Goal: Task Accomplishment & Management: Complete application form

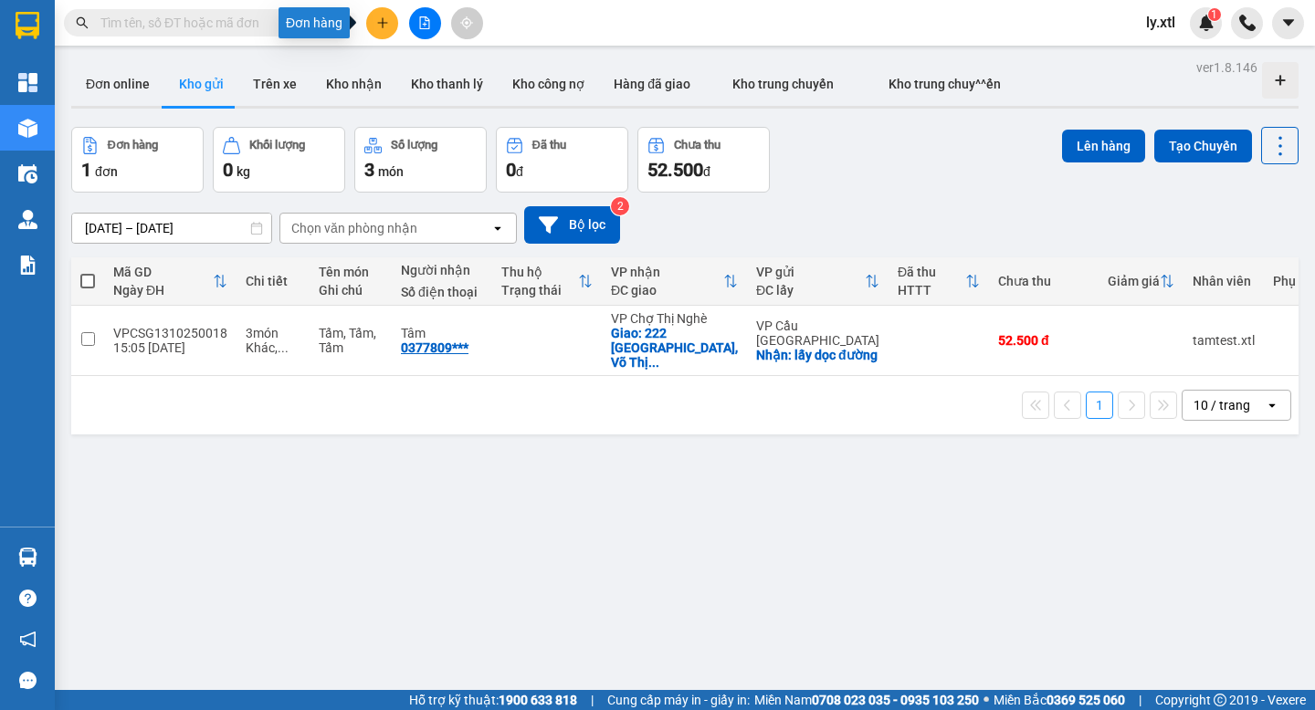
click at [377, 22] on icon "plus" at bounding box center [382, 22] width 10 height 1
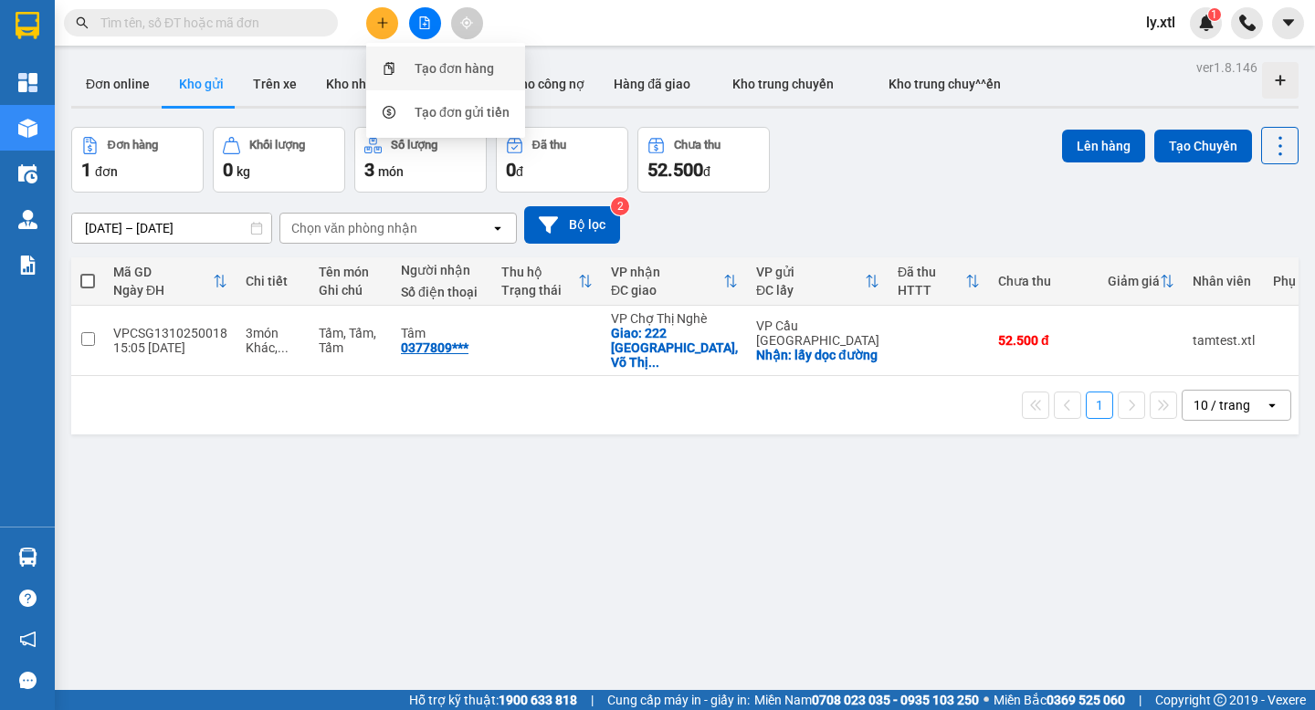
click at [405, 62] on div "Tạo đơn hàng" at bounding box center [445, 68] width 137 height 35
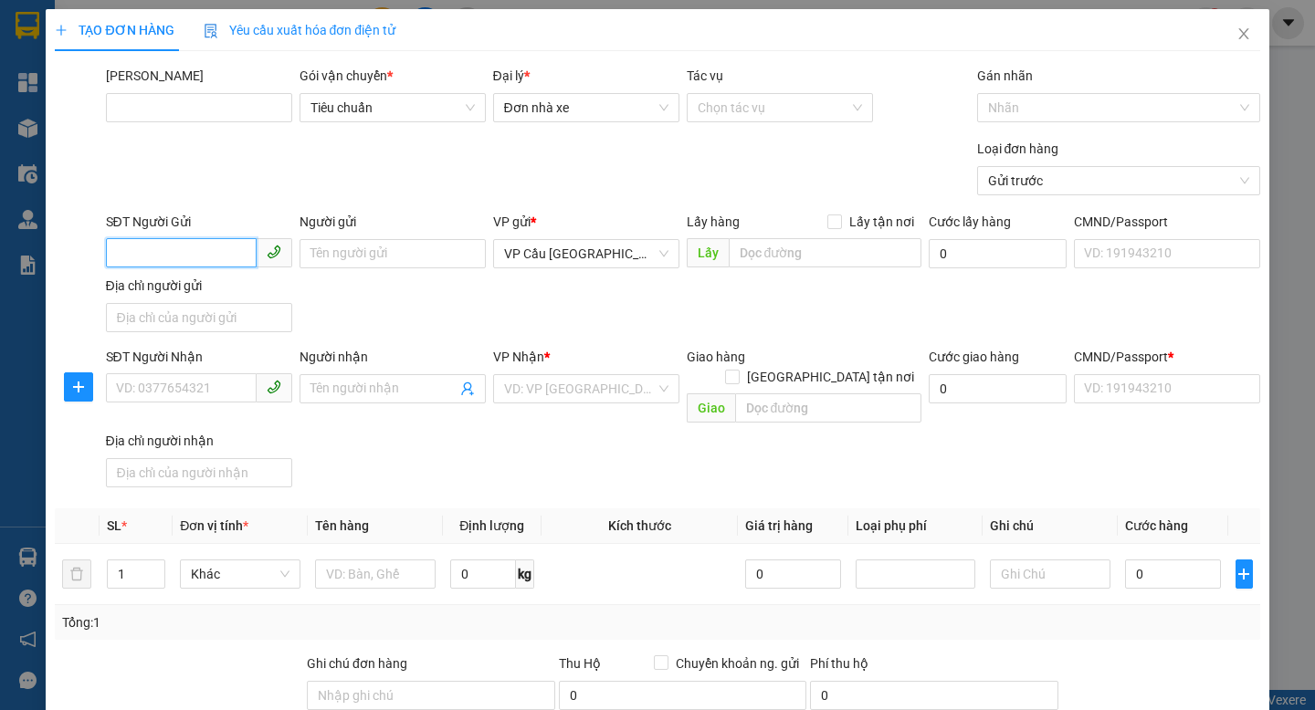
click at [219, 248] on input "SĐT Người Gửi" at bounding box center [181, 252] width 151 height 29
click at [219, 248] on input "058774" at bounding box center [181, 252] width 151 height 29
click at [224, 285] on div "0587747031 - anh" at bounding box center [199, 290] width 164 height 20
type input "0587747031"
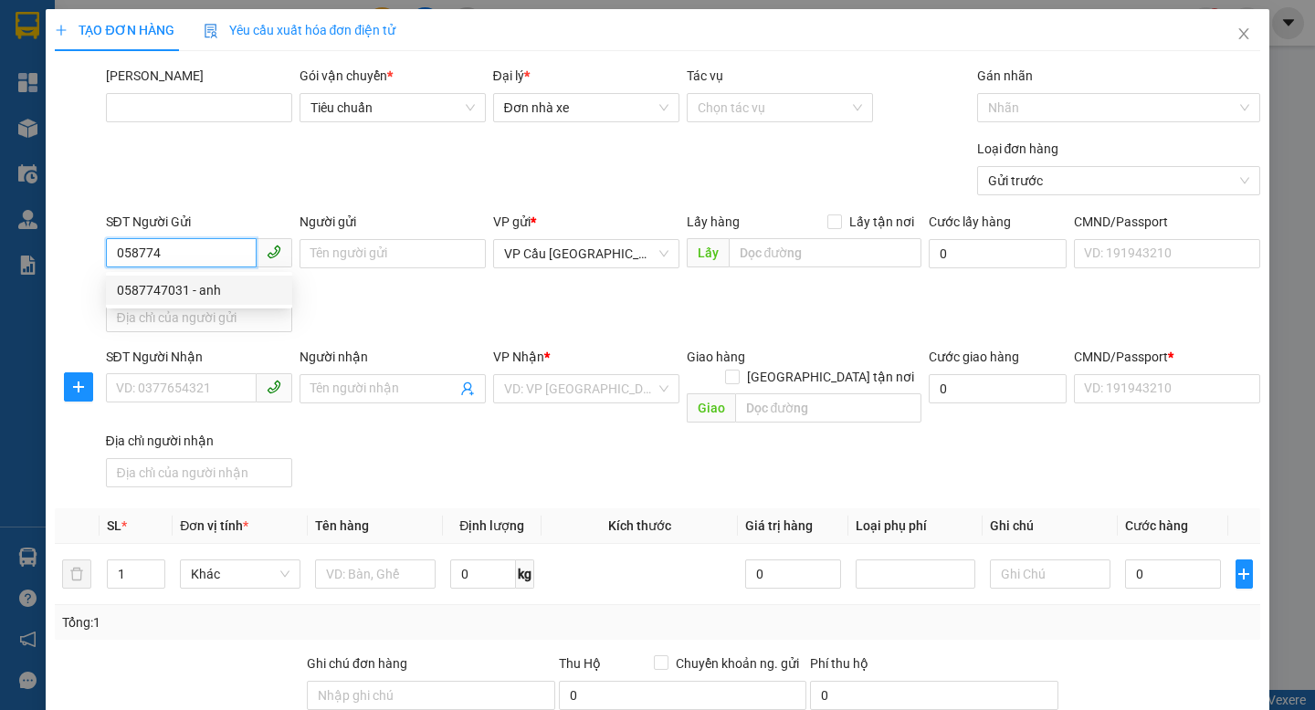
type input "anh"
checkbox input "true"
type input "222"
type input "0969977932"
type input "em"
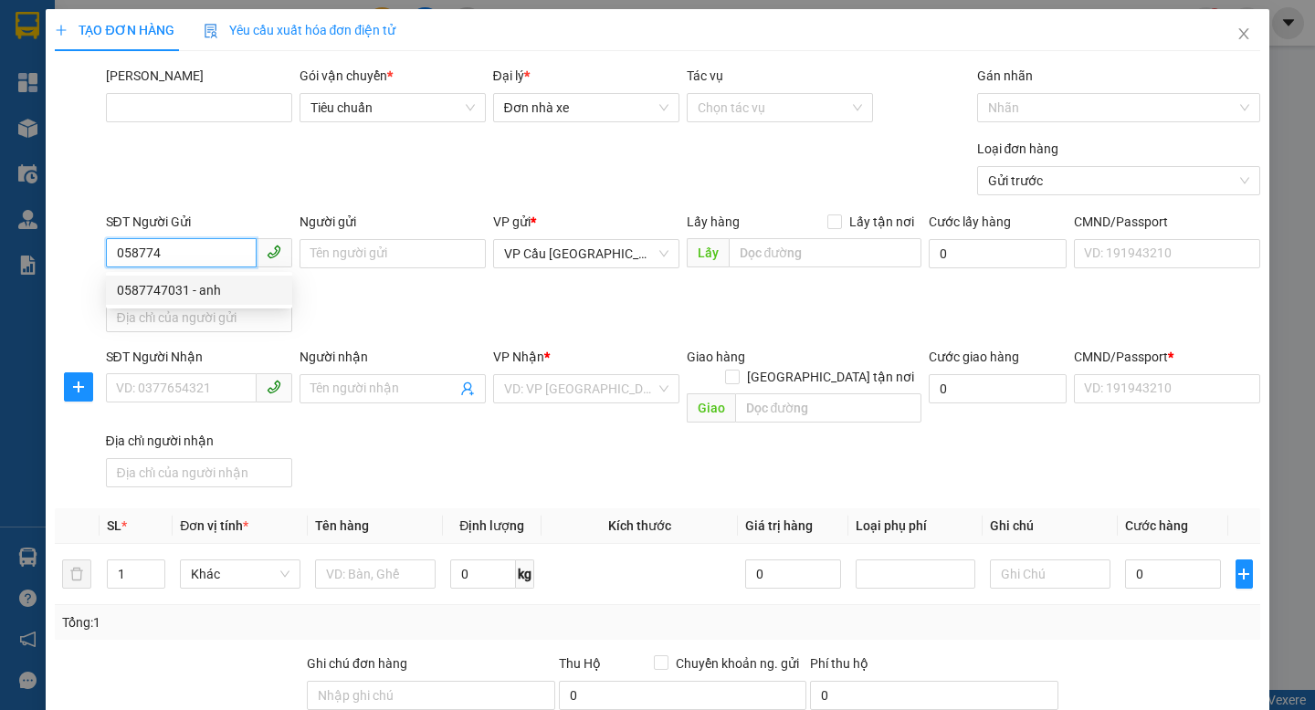
checkbox input "true"
type input "22"
type input "123456789100"
type input "update!!"
type input "10.000"
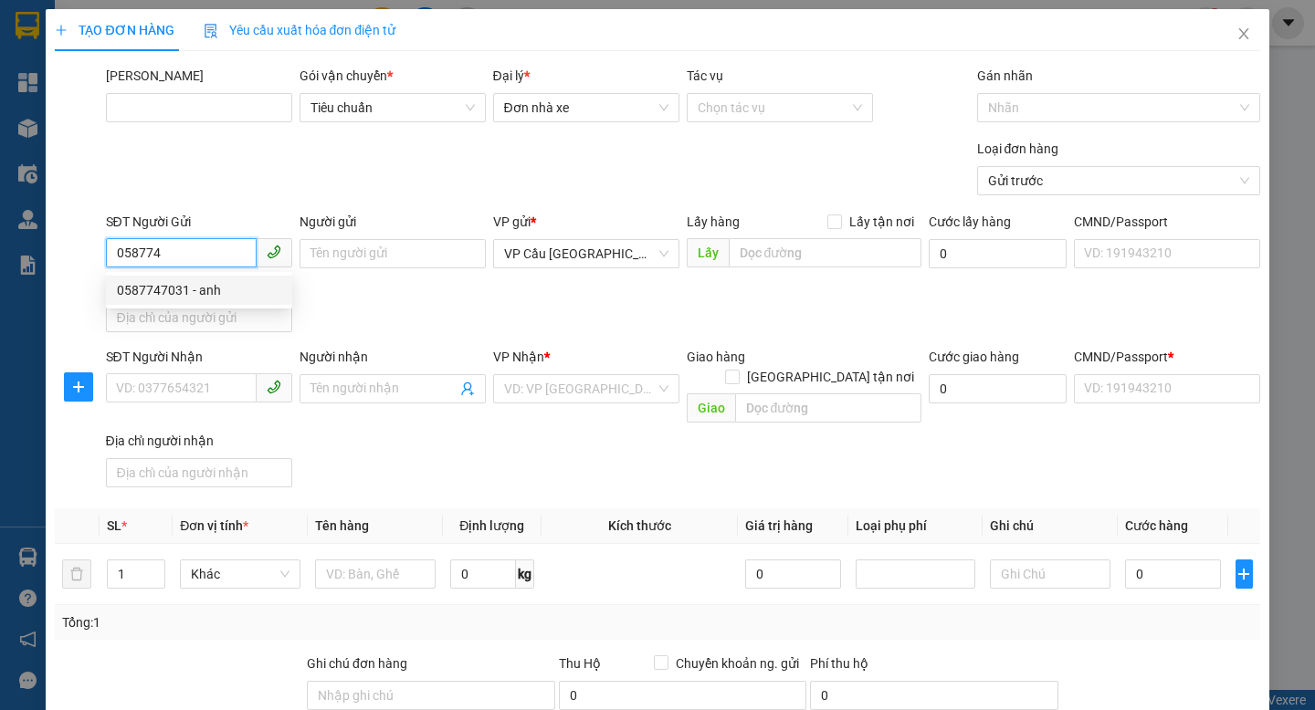
type input "10.000"
type input "122.000"
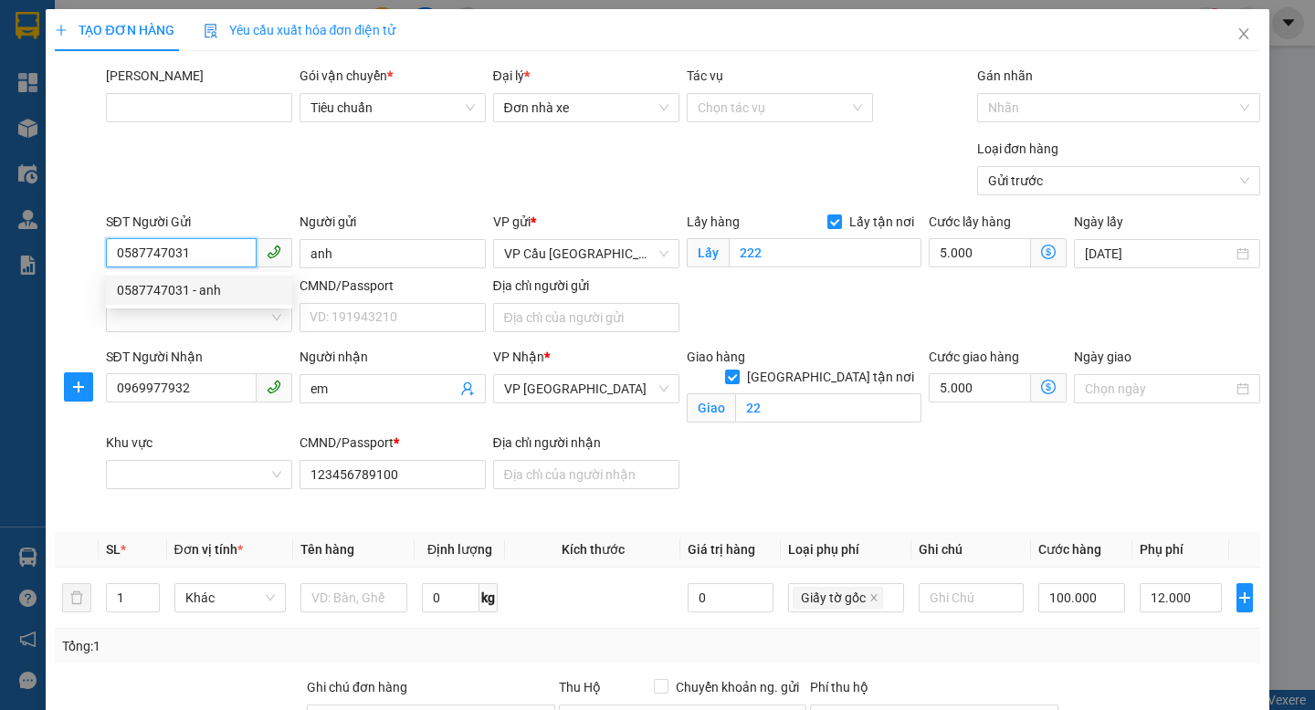
type input "52.000"
type input "70"
type input "52.000"
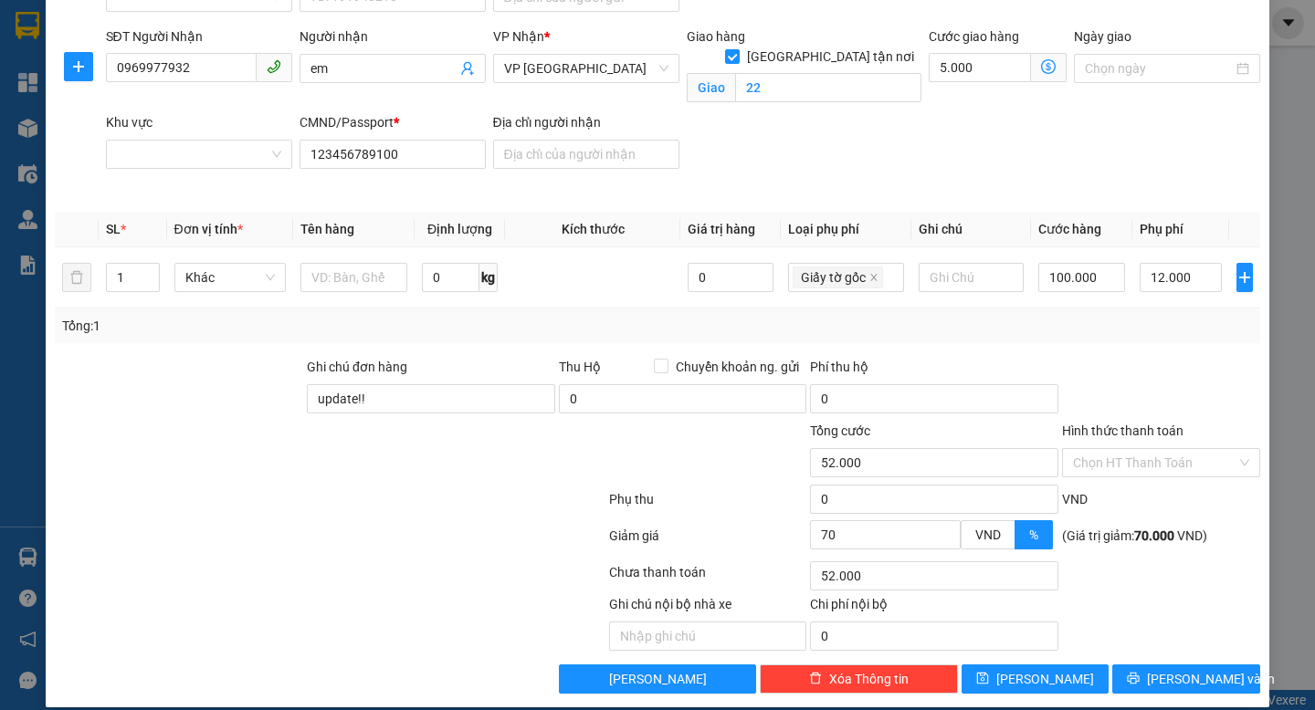
scroll to position [340, 0]
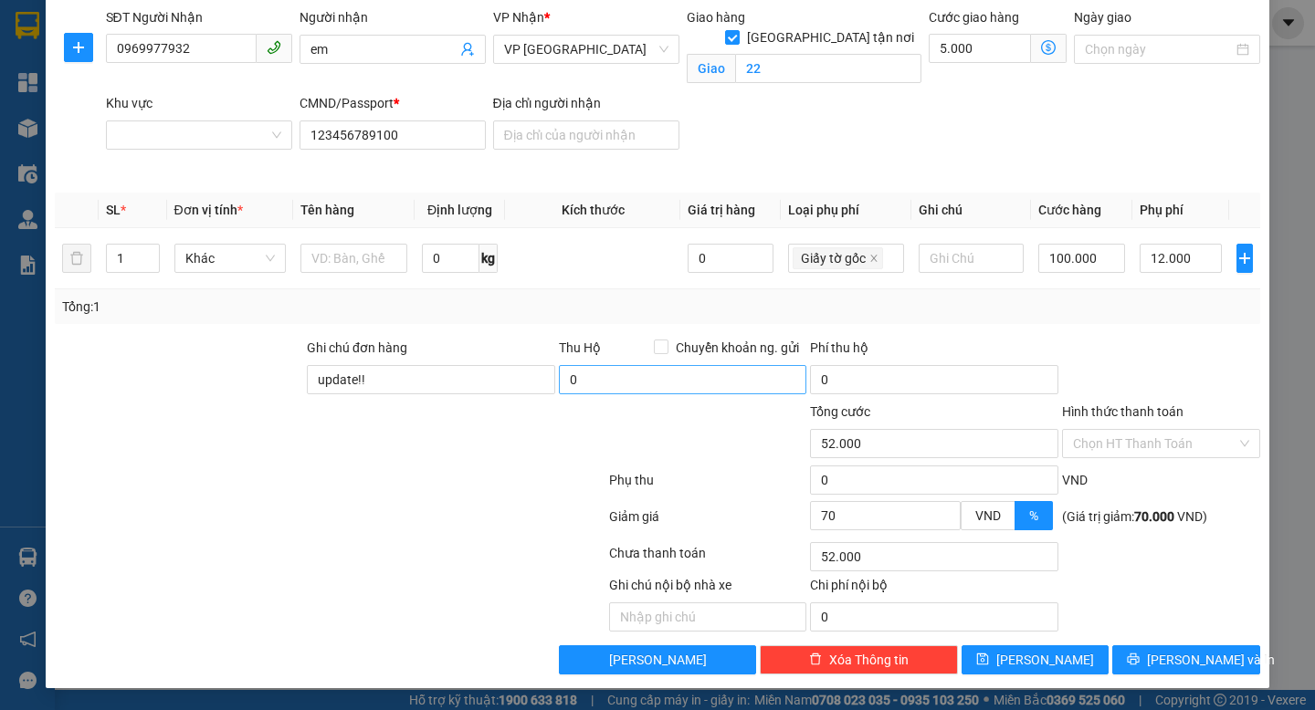
type input "0587747031"
click at [697, 375] on input "0" at bounding box center [683, 379] width 248 height 29
click at [563, 417] on div at bounding box center [506, 434] width 202 height 64
click at [657, 374] on input "1.000" at bounding box center [683, 379] width 248 height 29
click at [504, 434] on div at bounding box center [506, 434] width 202 height 64
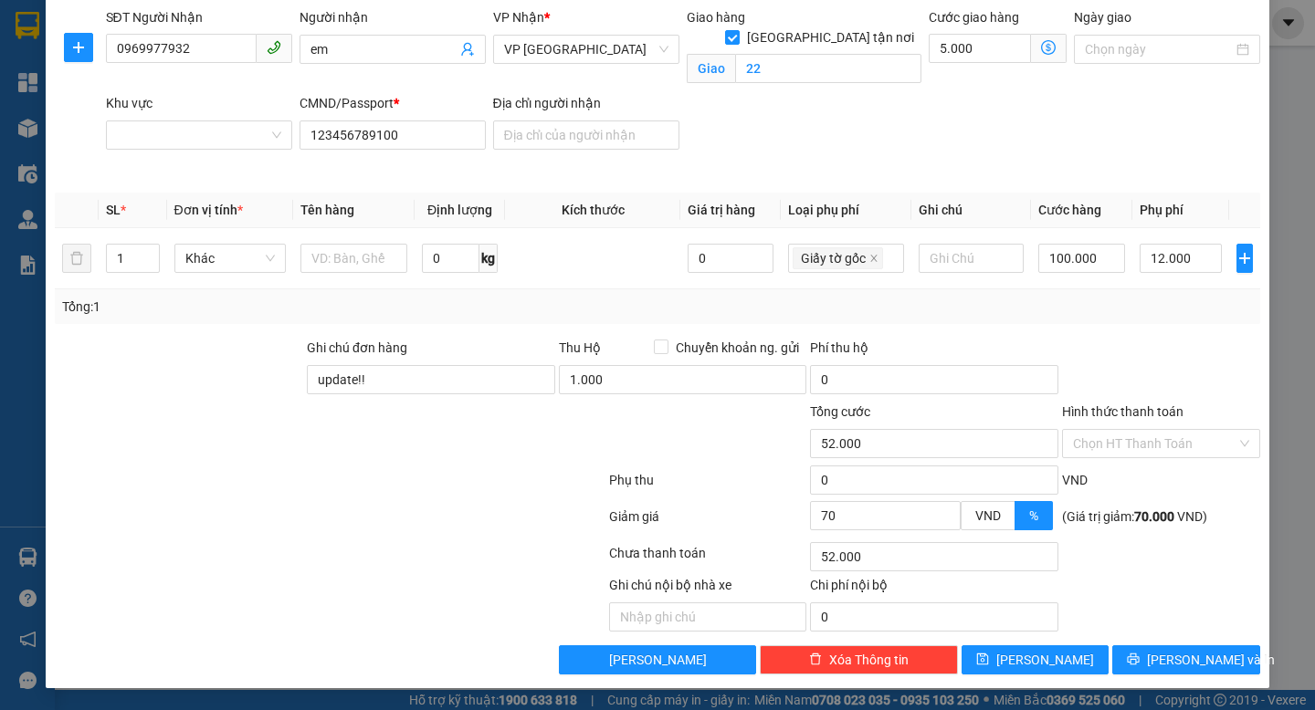
type input "1.000.000"
click at [843, 372] on input "0" at bounding box center [934, 379] width 248 height 29
type input "1"
type input "52.001"
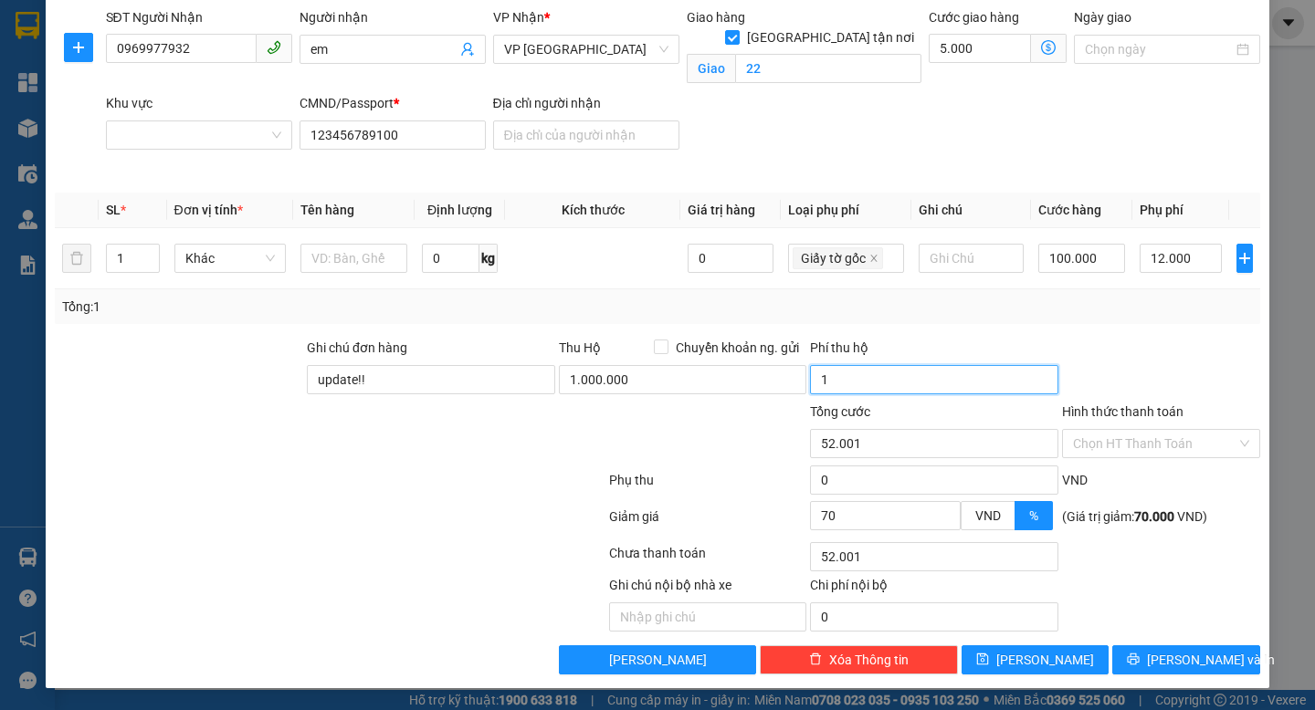
type input "15"
type input "52.015"
click at [1141, 338] on div at bounding box center [1161, 370] width 202 height 64
type input "15.000"
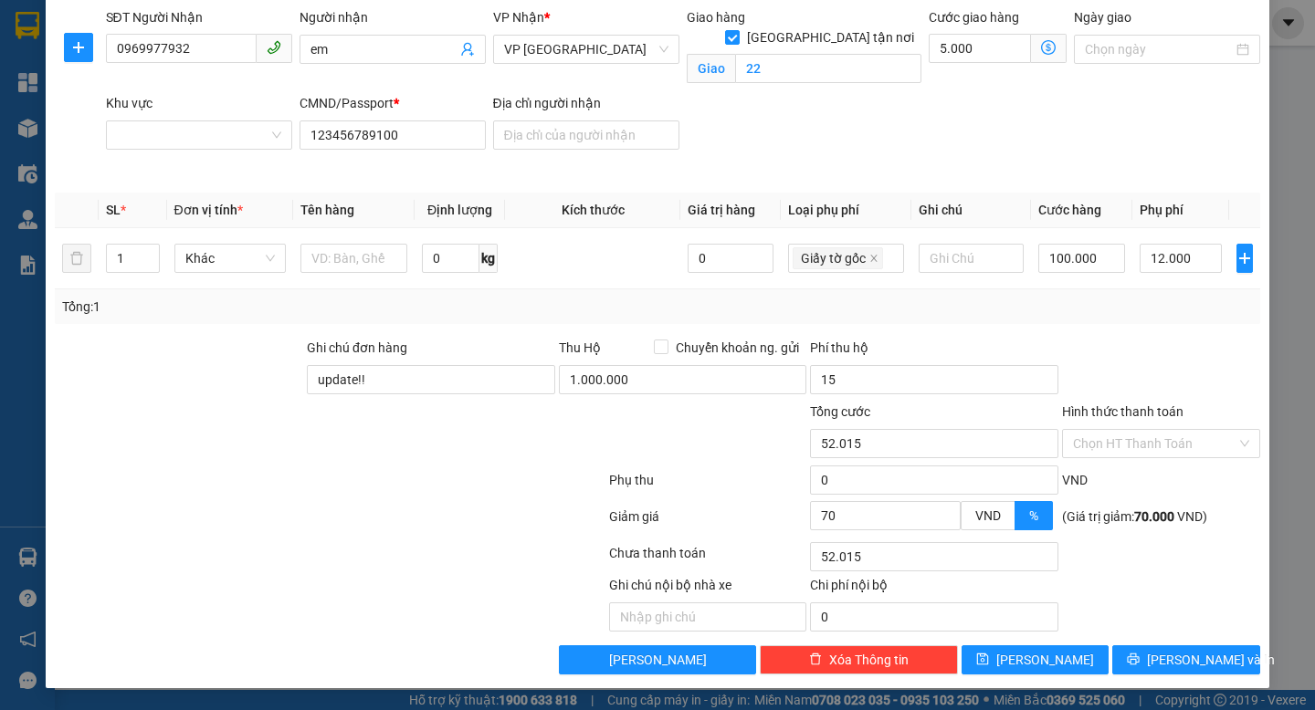
type input "67.000"
click at [1040, 663] on span "[PERSON_NAME]" at bounding box center [1045, 660] width 98 height 20
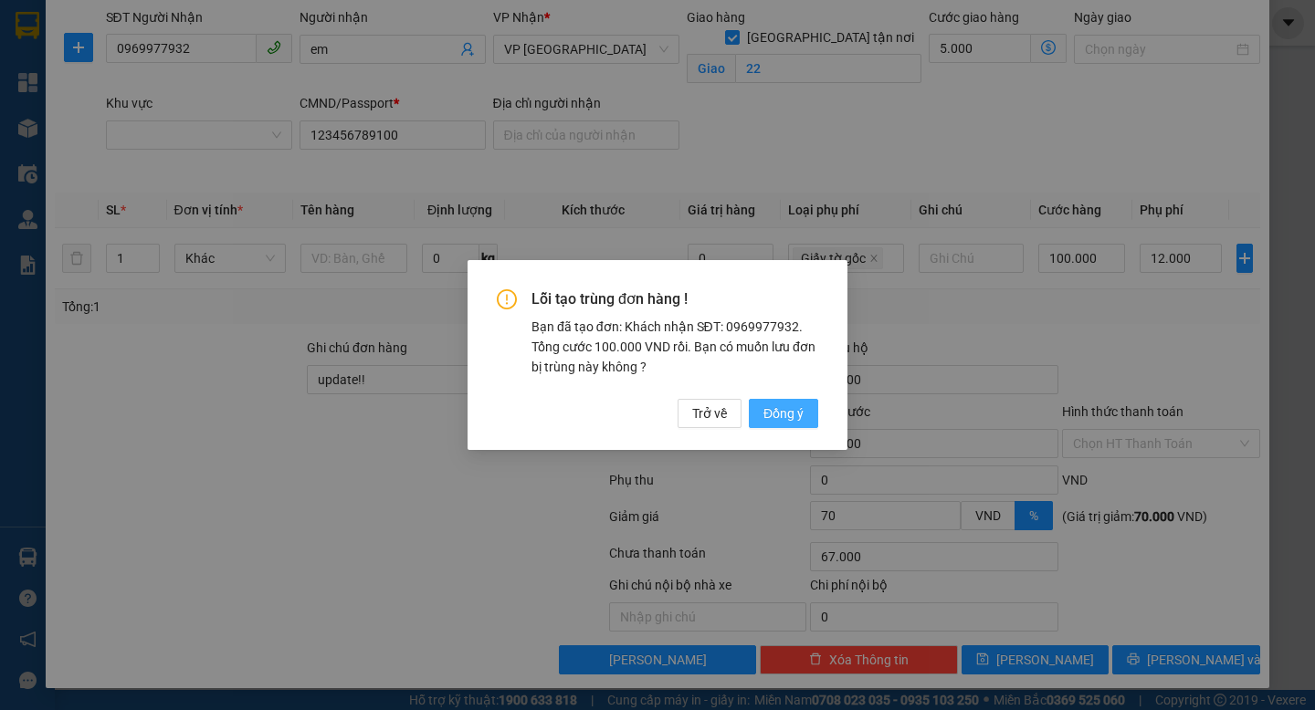
click at [763, 409] on span "Đồng ý" at bounding box center [783, 414] width 40 height 20
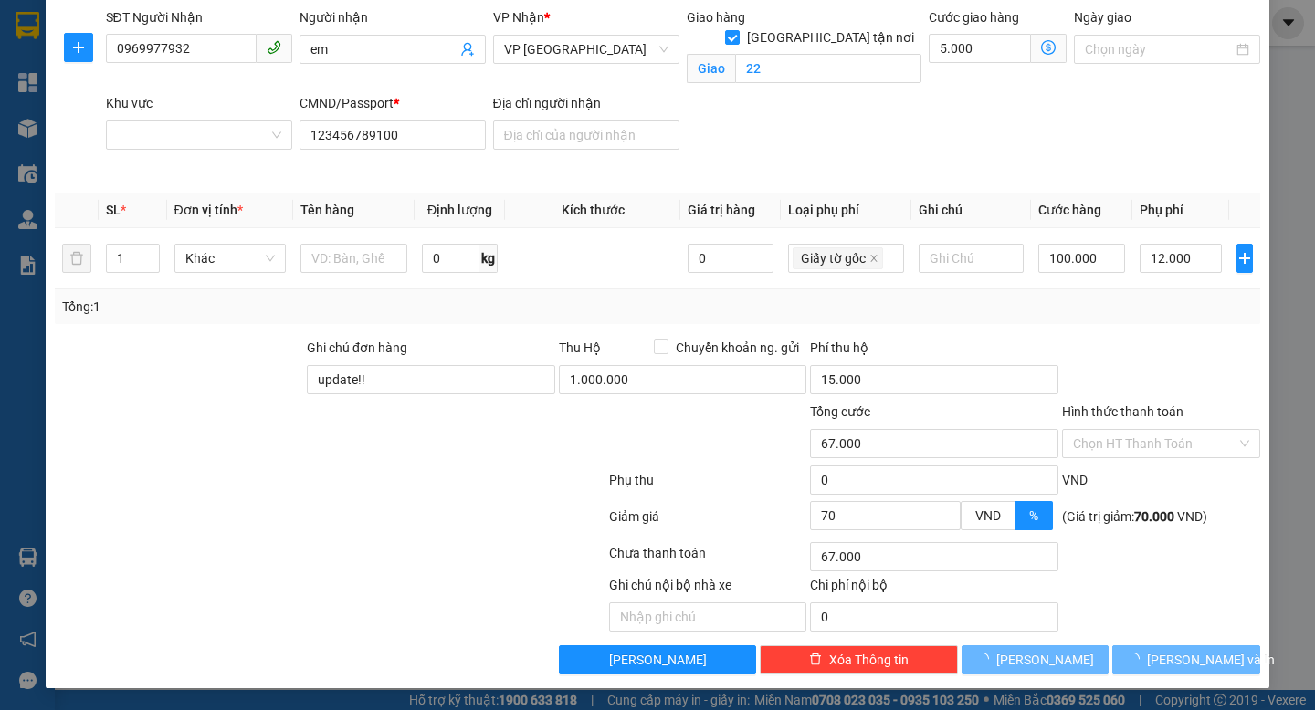
checkbox input "false"
type input "0"
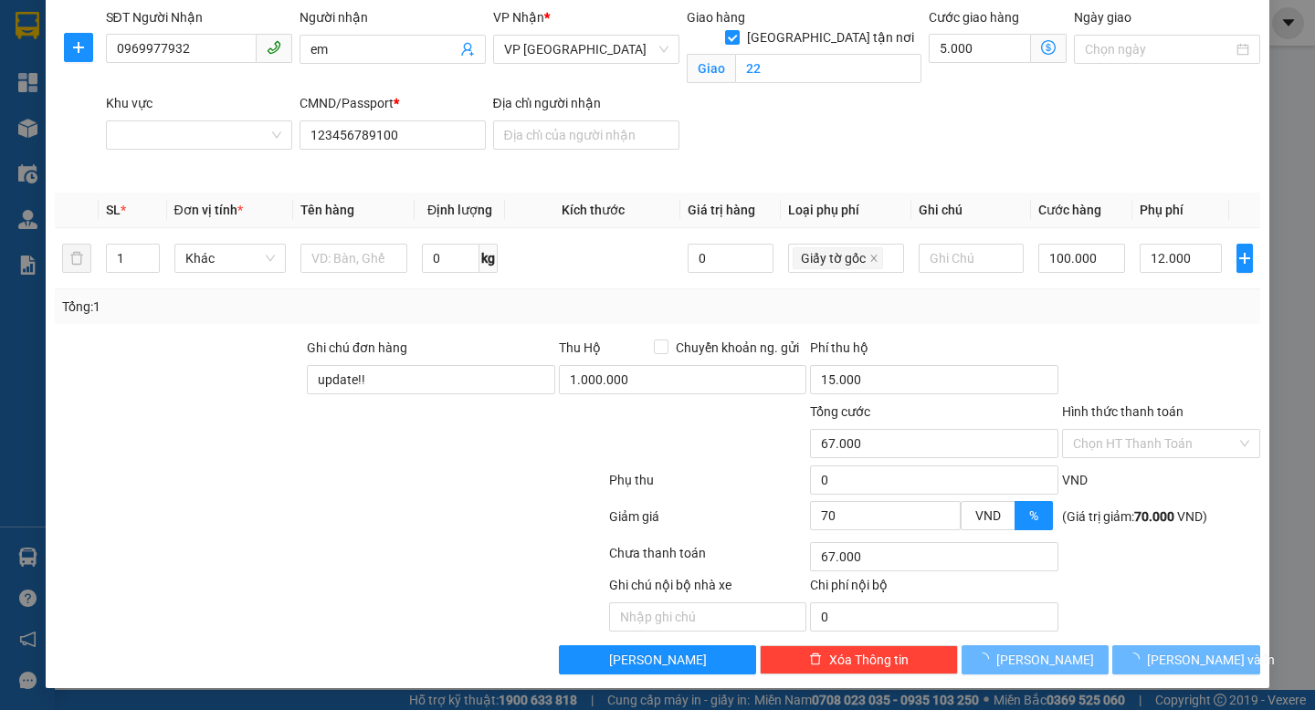
type input "0"
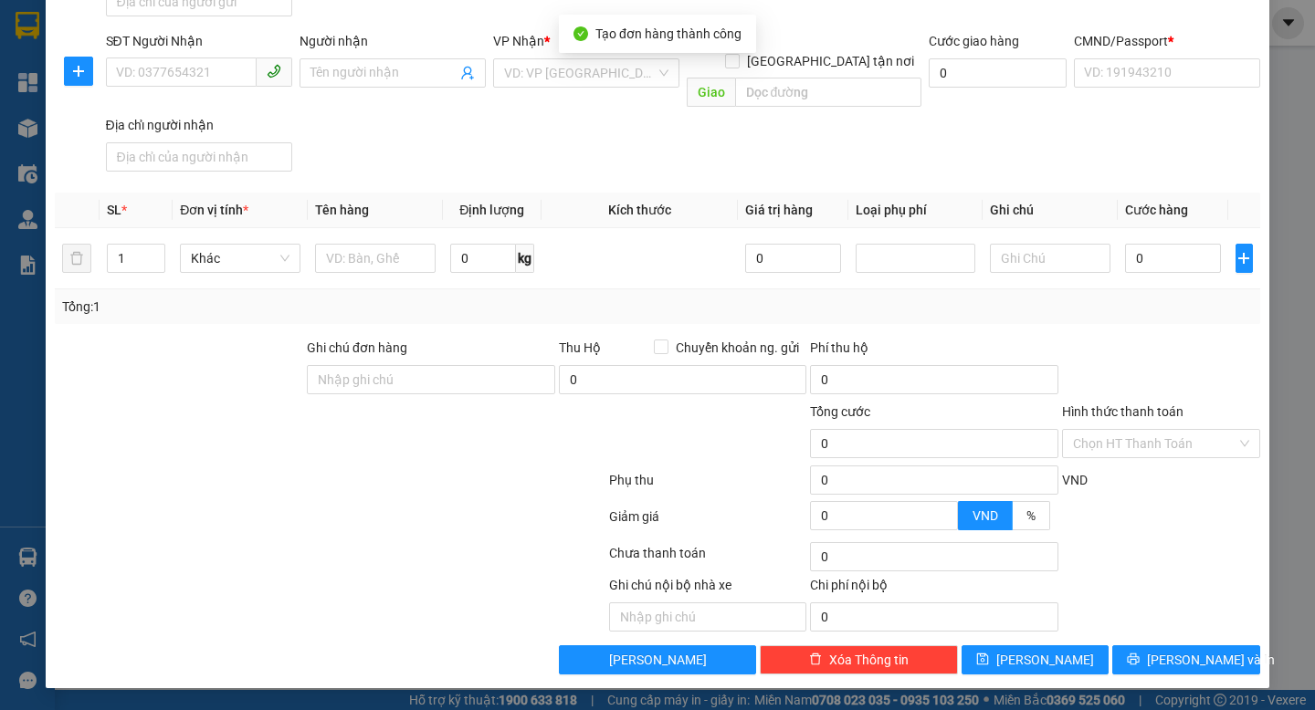
scroll to position [0, 0]
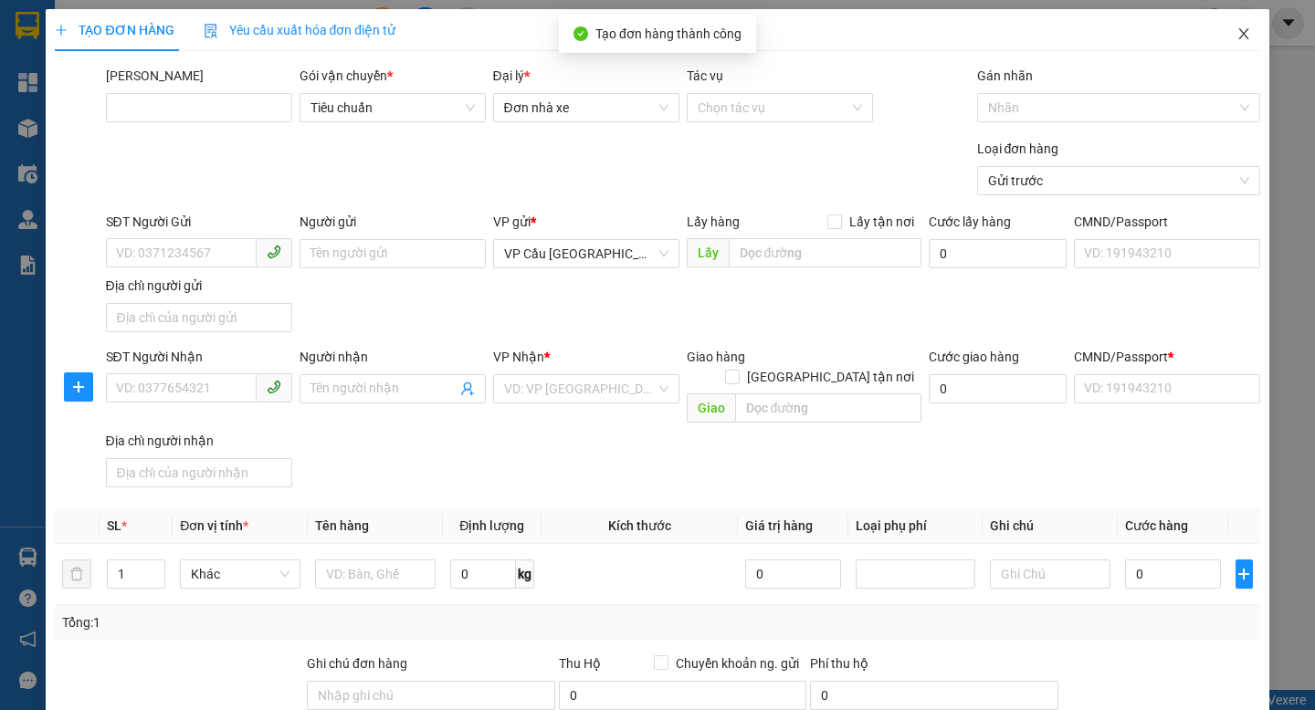
click at [1240, 40] on icon "close" at bounding box center [1243, 33] width 15 height 15
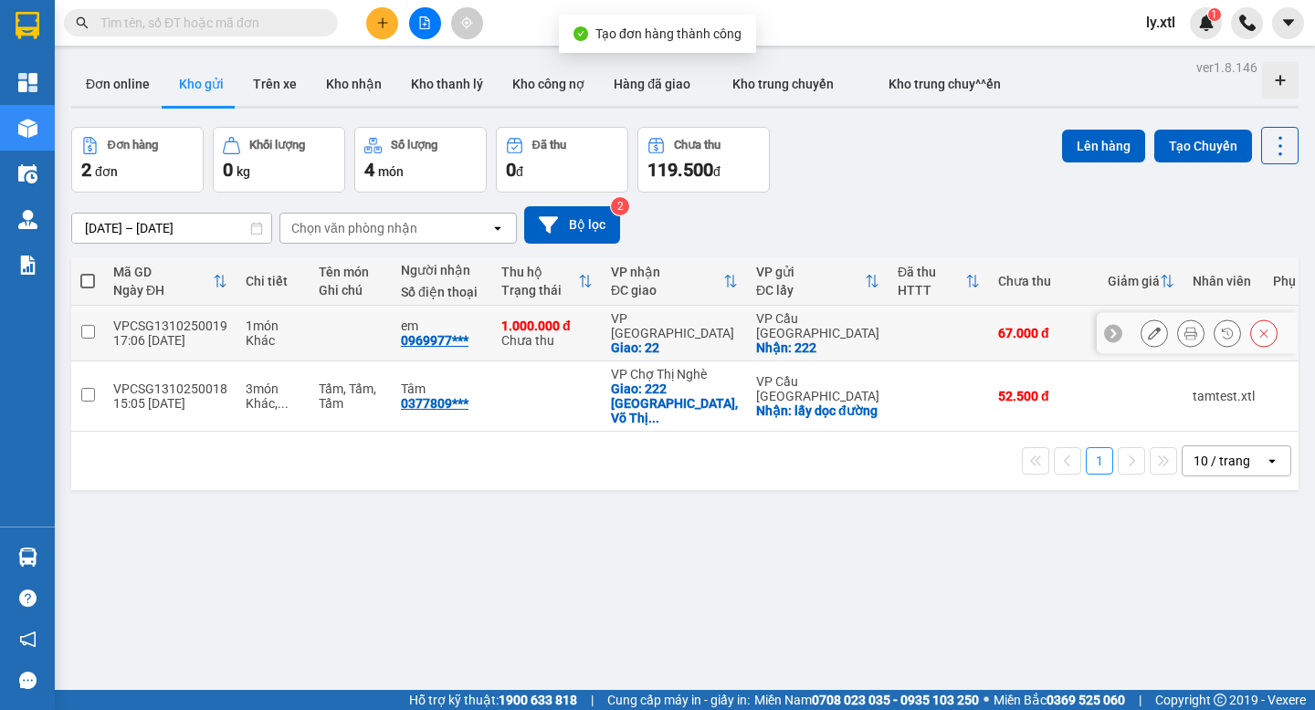
click at [279, 320] on div "1 món" at bounding box center [273, 326] width 55 height 15
checkbox input "true"
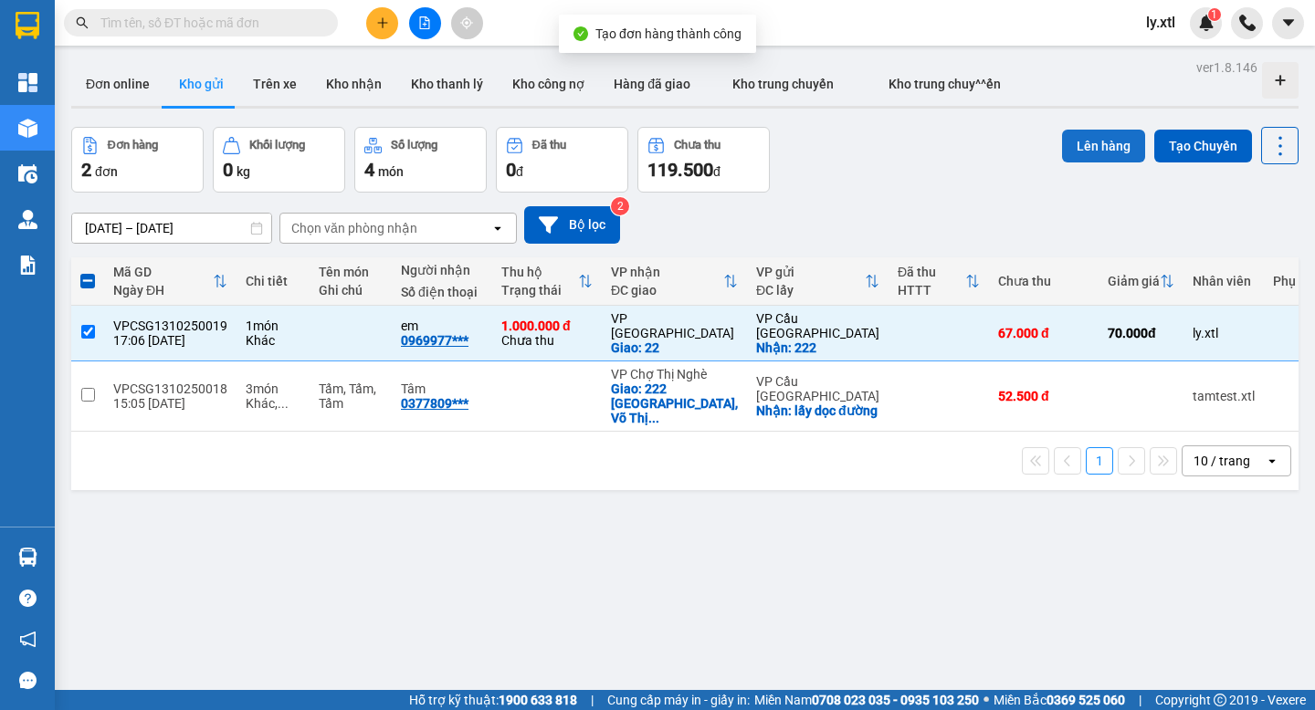
click at [1078, 142] on button "Lên hàng" at bounding box center [1103, 146] width 83 height 33
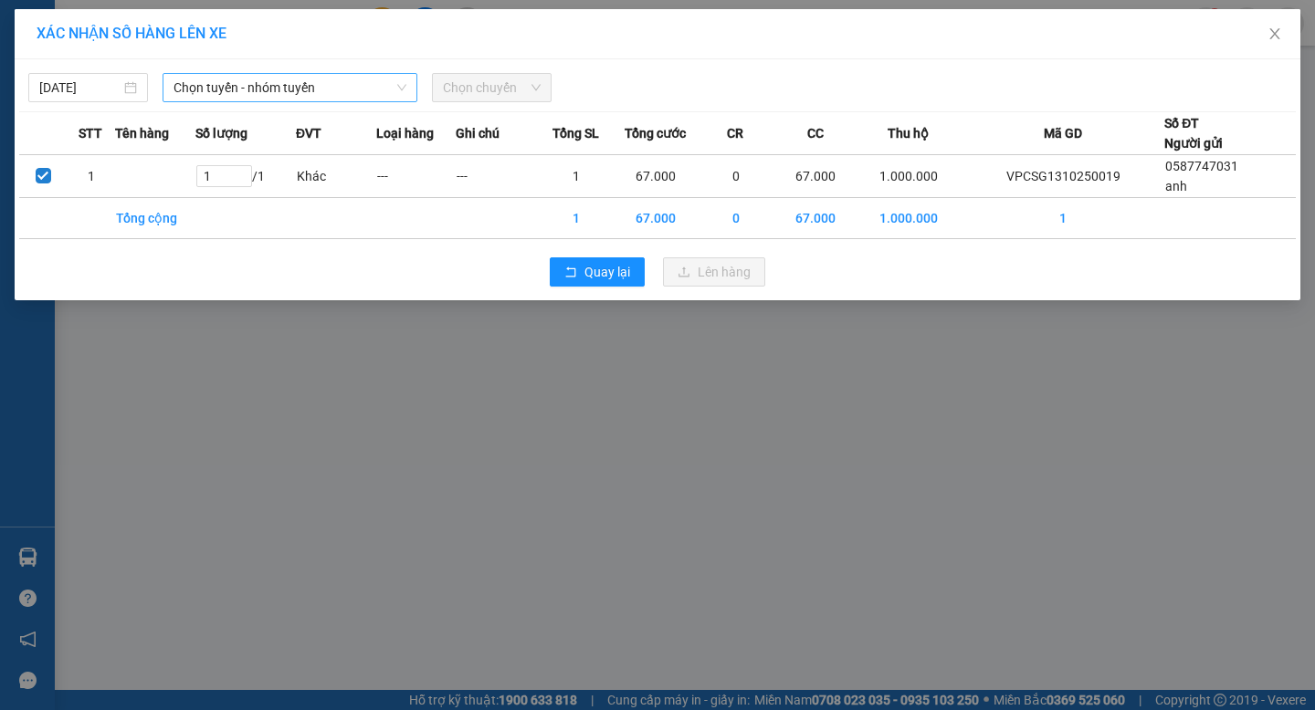
click at [285, 86] on span "Chọn tuyến - nhóm tuyến" at bounding box center [290, 87] width 233 height 27
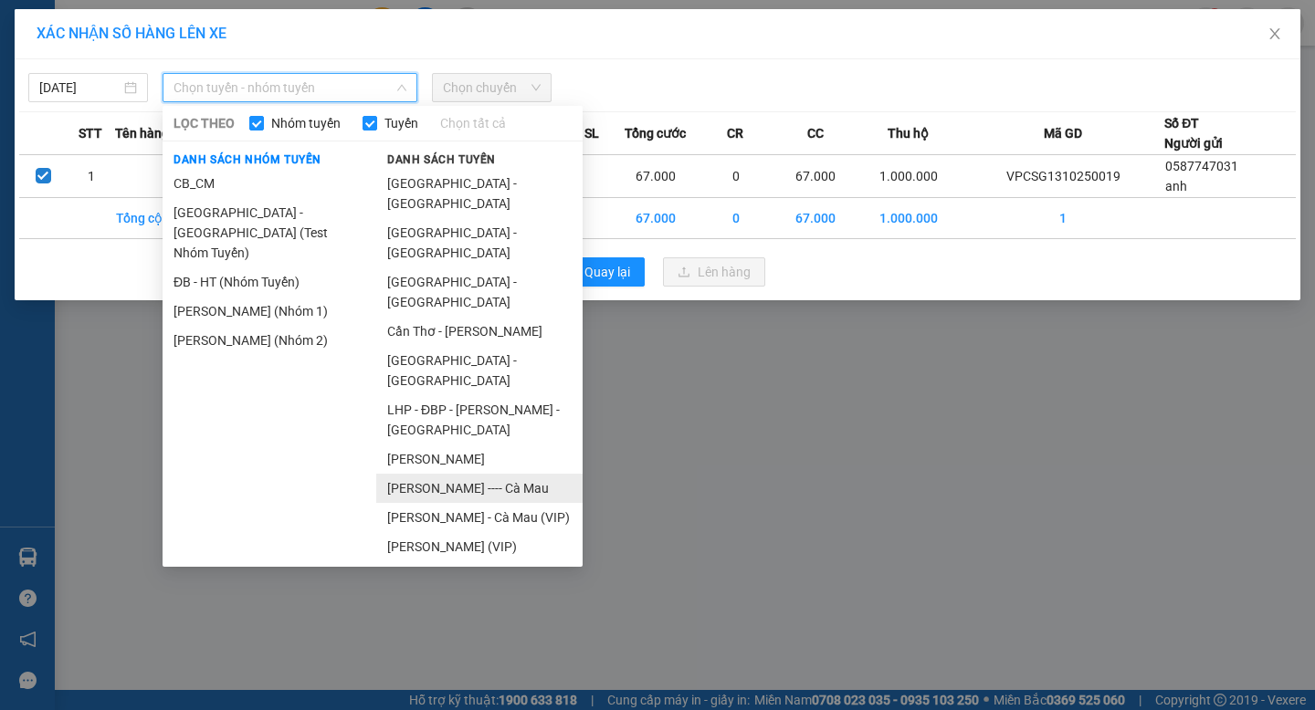
click at [467, 474] on li "[PERSON_NAME] ---- Cà Mau" at bounding box center [479, 488] width 206 height 29
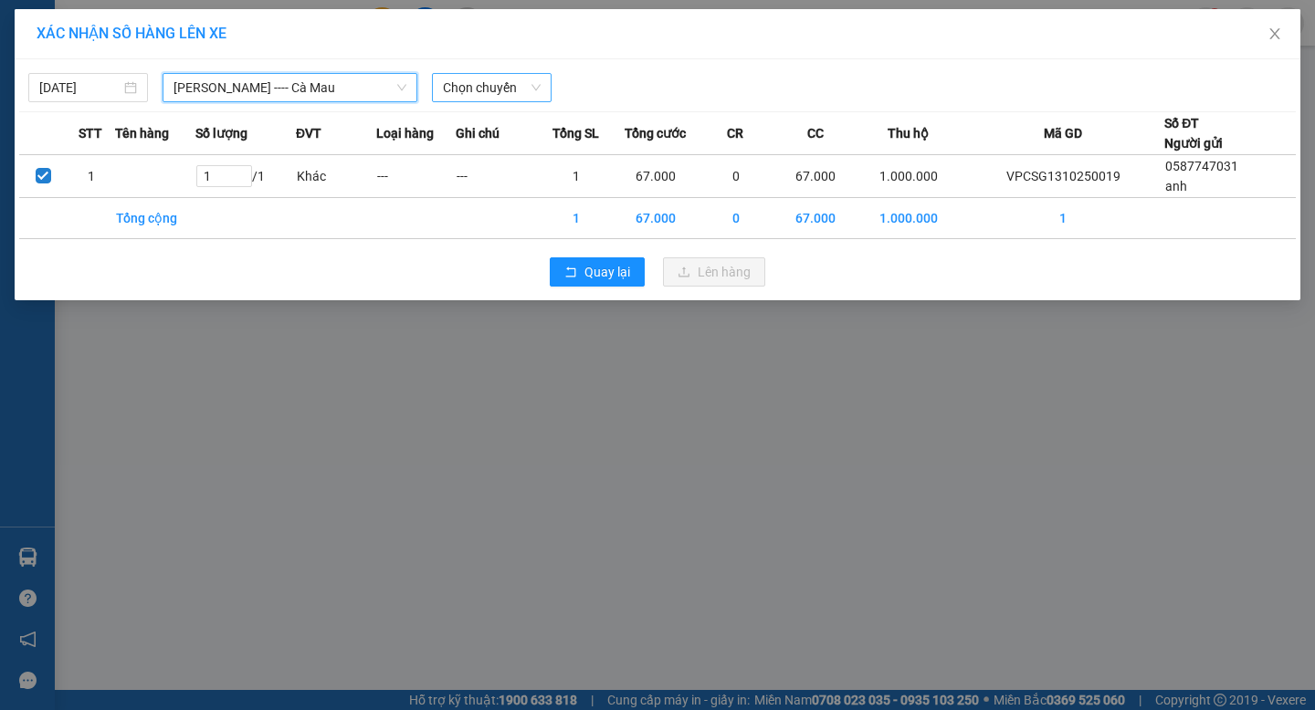
click at [477, 84] on span "Chọn chuyến" at bounding box center [492, 87] width 98 height 27
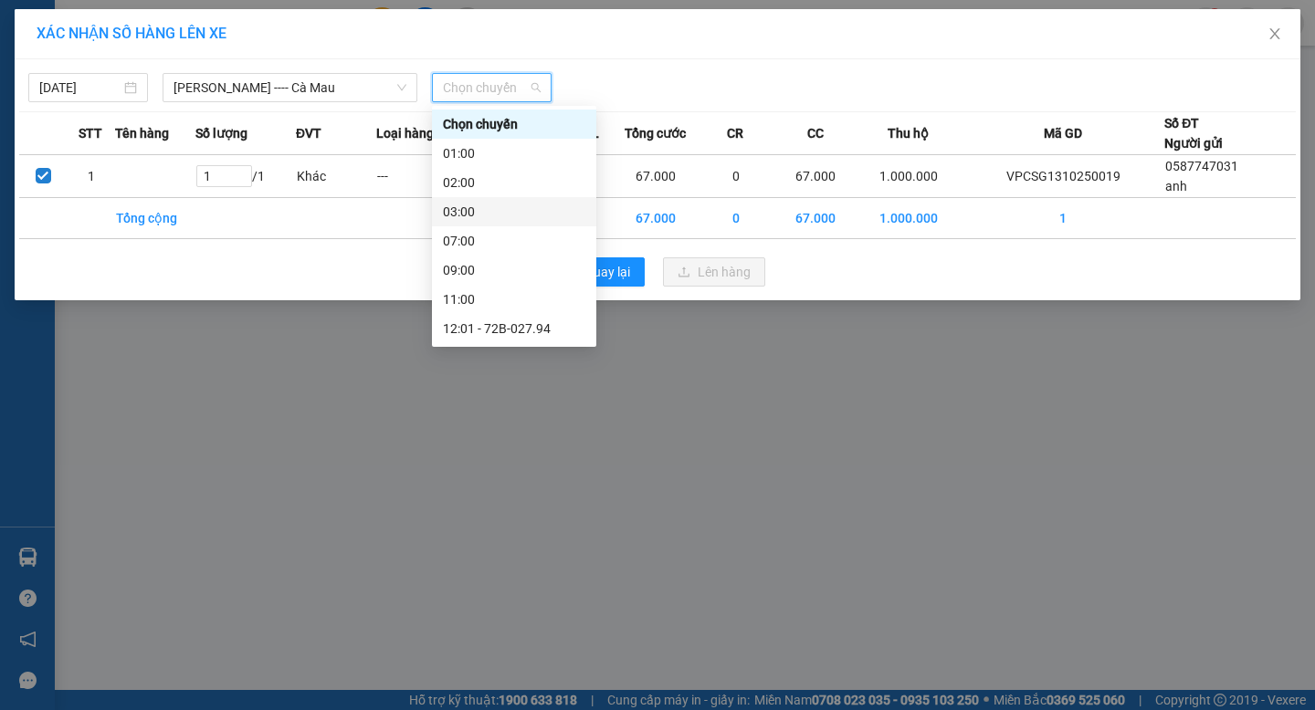
scroll to position [205, 0]
click at [517, 125] on div "12:01 - 72B-027.94" at bounding box center [514, 124] width 142 height 20
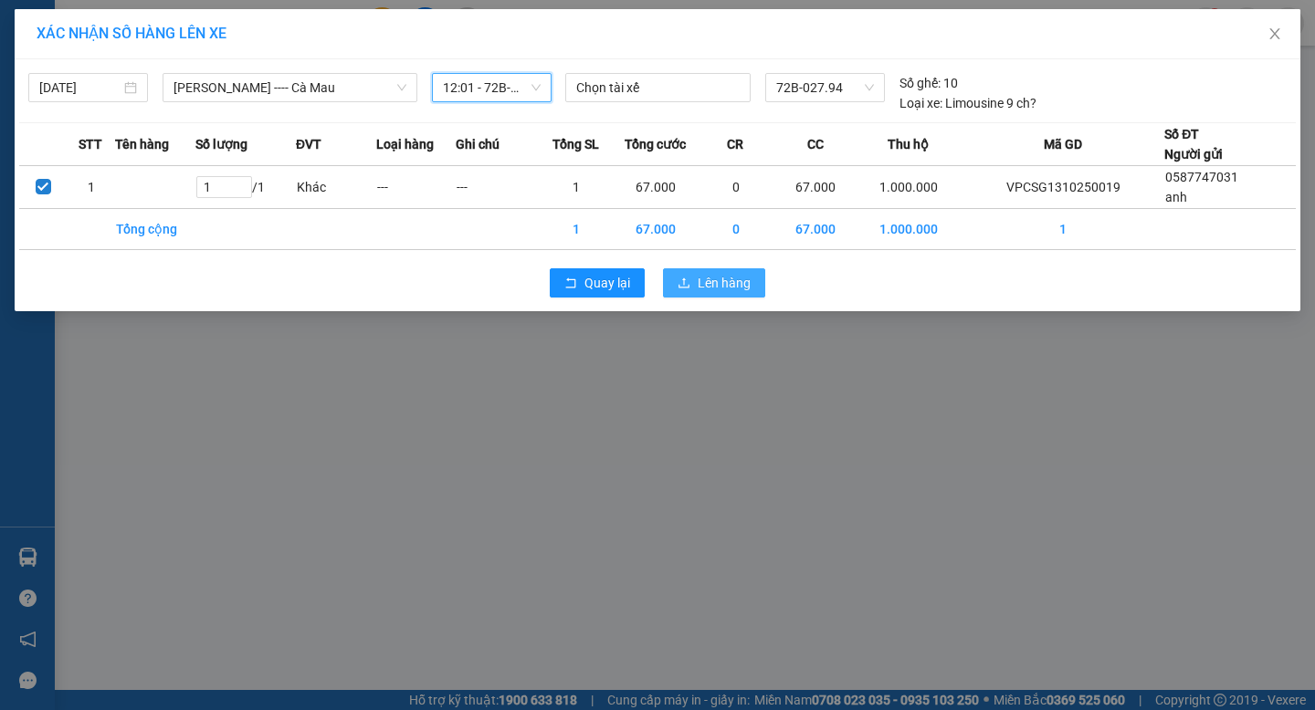
click at [731, 284] on span "Lên hàng" at bounding box center [724, 283] width 53 height 20
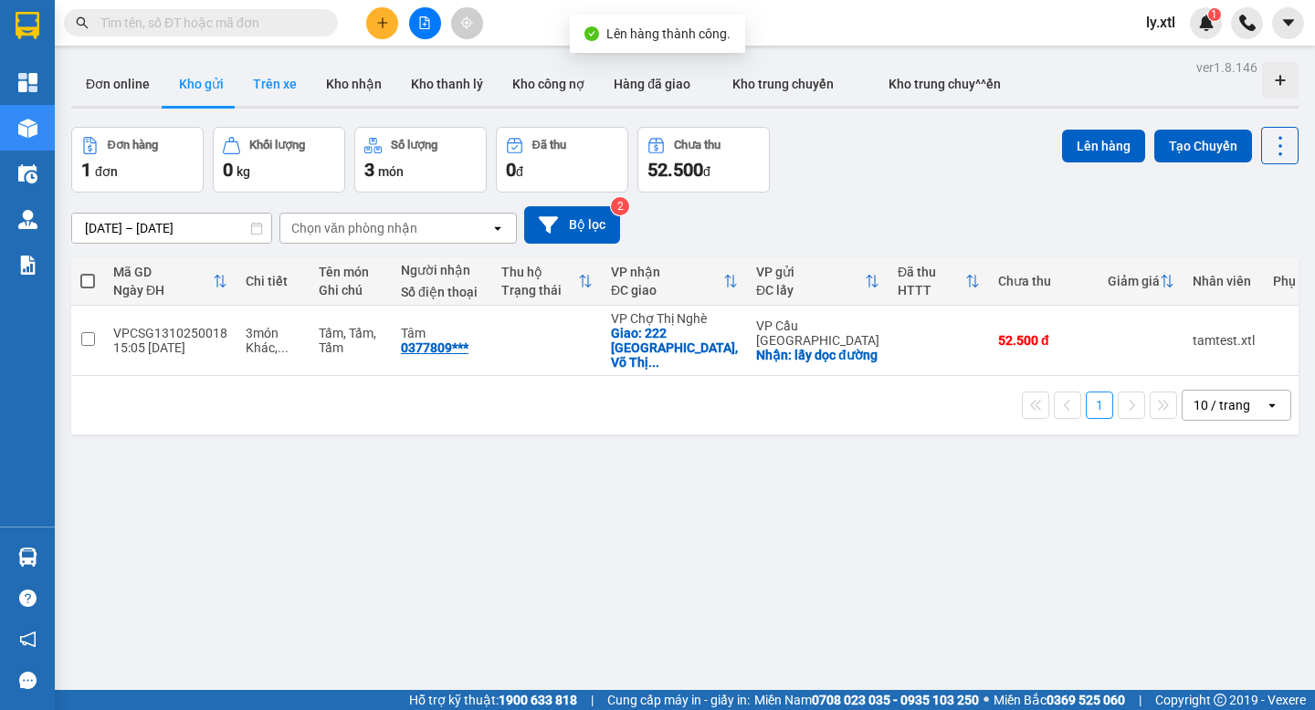
click at [273, 82] on button "Trên xe" at bounding box center [274, 84] width 73 height 44
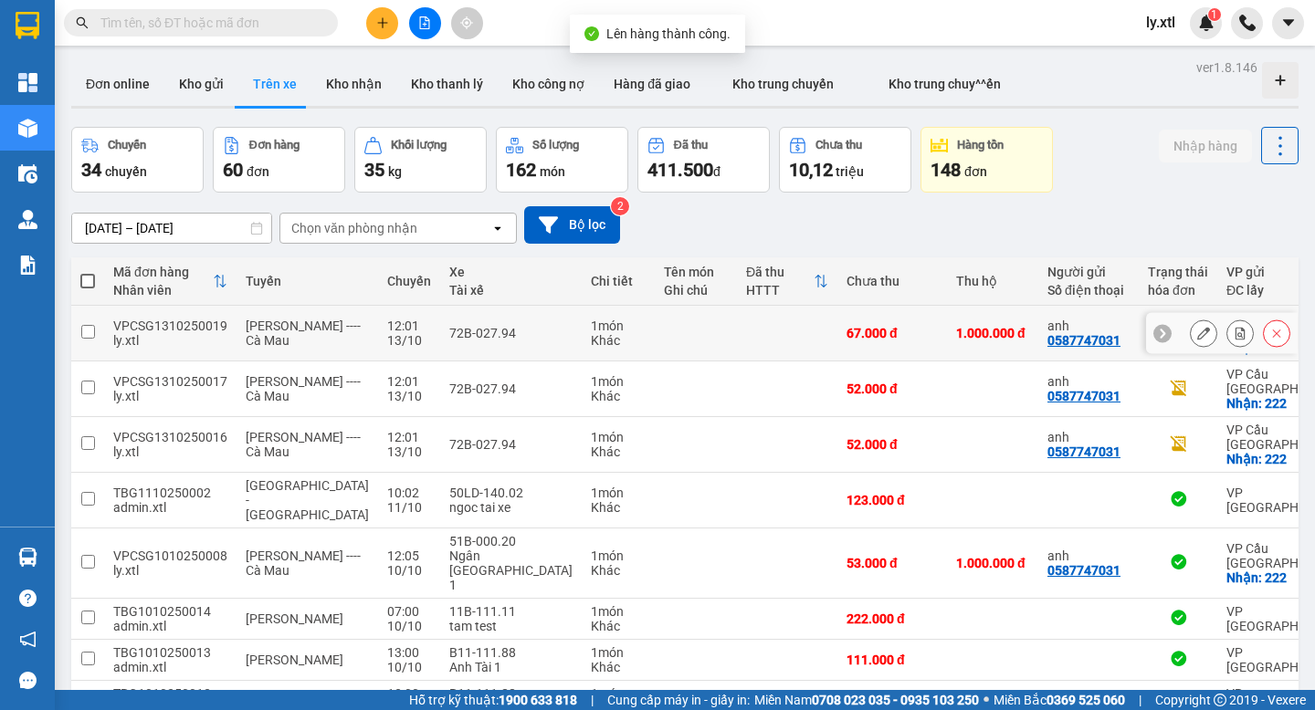
click at [1203, 328] on icon at bounding box center [1203, 333] width 13 height 13
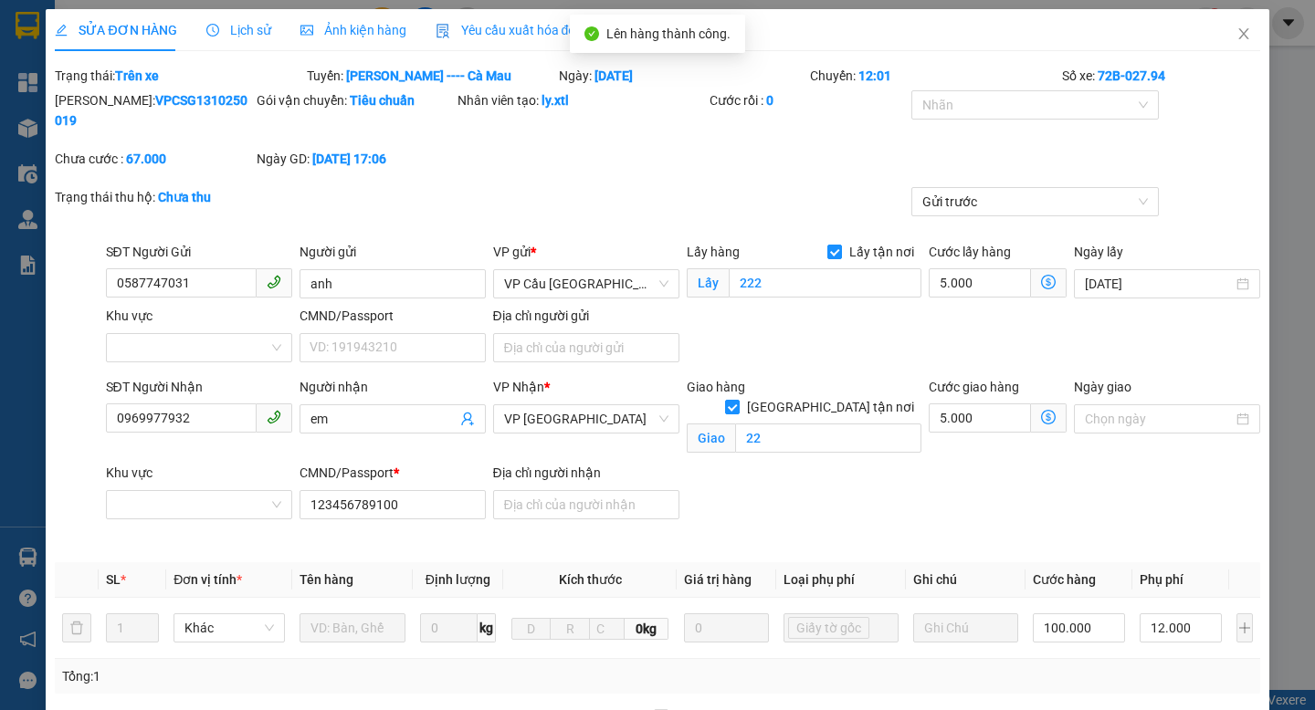
click at [510, 35] on span "Yêu cầu xuất hóa đơn điện tử" at bounding box center [532, 30] width 193 height 15
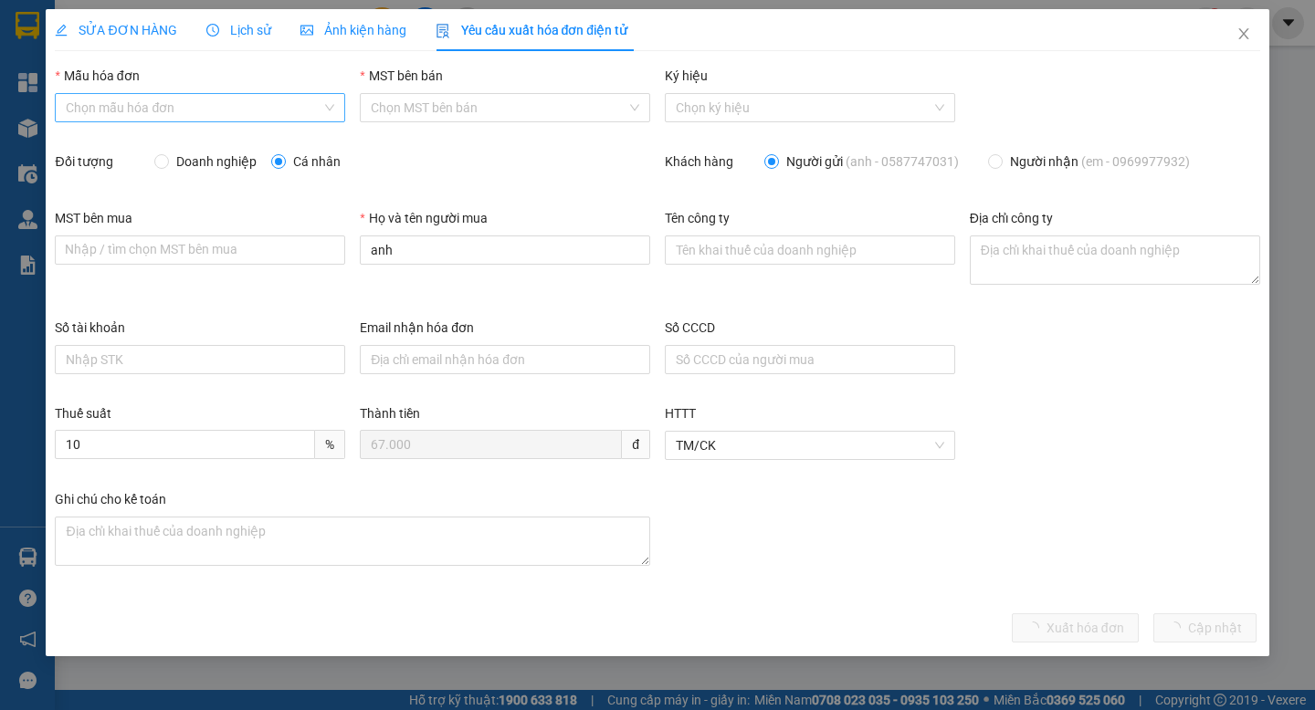
click at [258, 103] on input "Mẫu hóa đơn" at bounding box center [194, 107] width 256 height 27
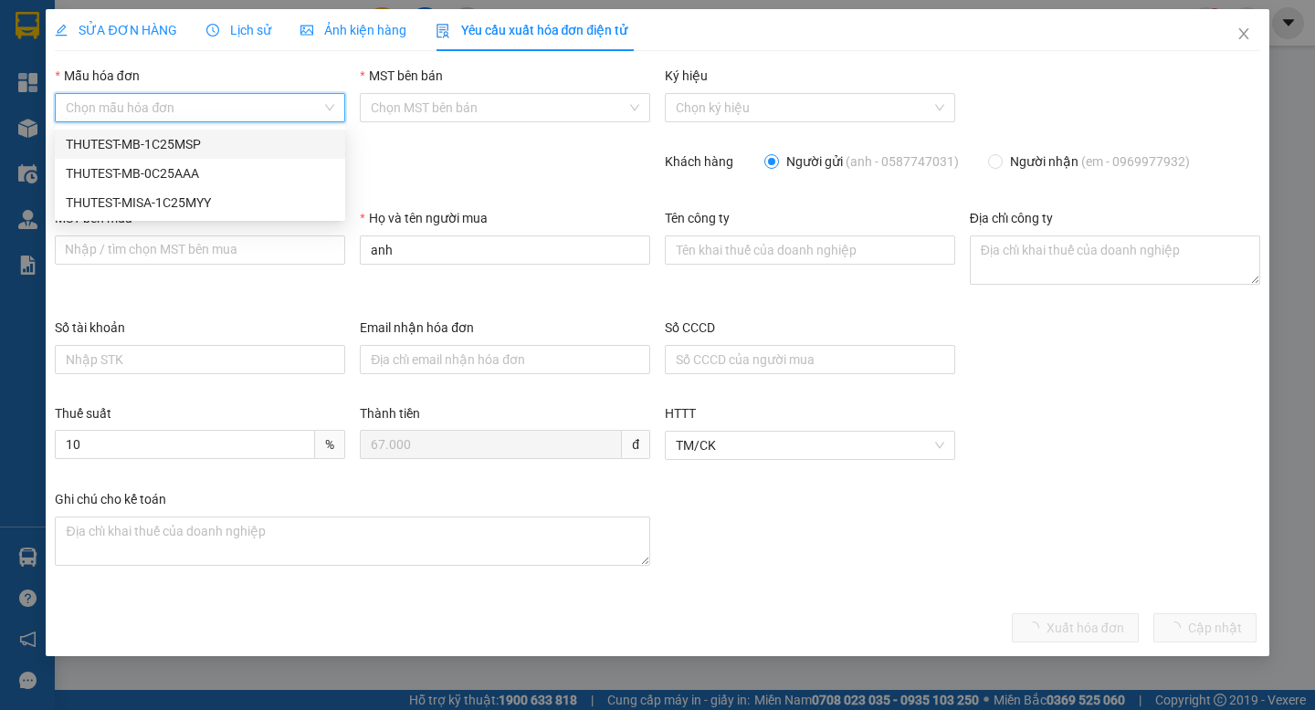
click at [244, 145] on div "THUTEST-MB-1C25MSP" at bounding box center [200, 144] width 268 height 20
type input "12354567850"
type input "Khách lẻ"
type input "Công ty CP DM"
type textarea "[STREET_ADDRESS]"
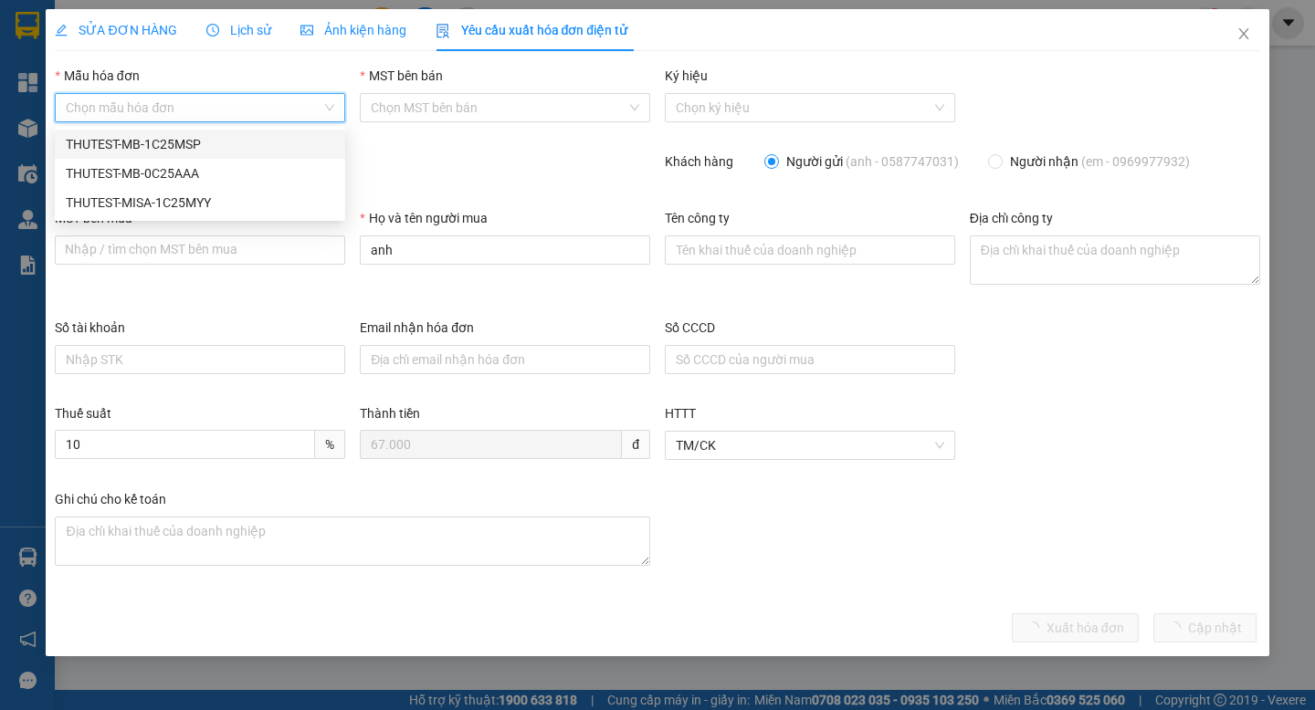
type input "99999999999"
type input "[EMAIL_ADDRESS][DOMAIN_NAME]"
type input "121212345435"
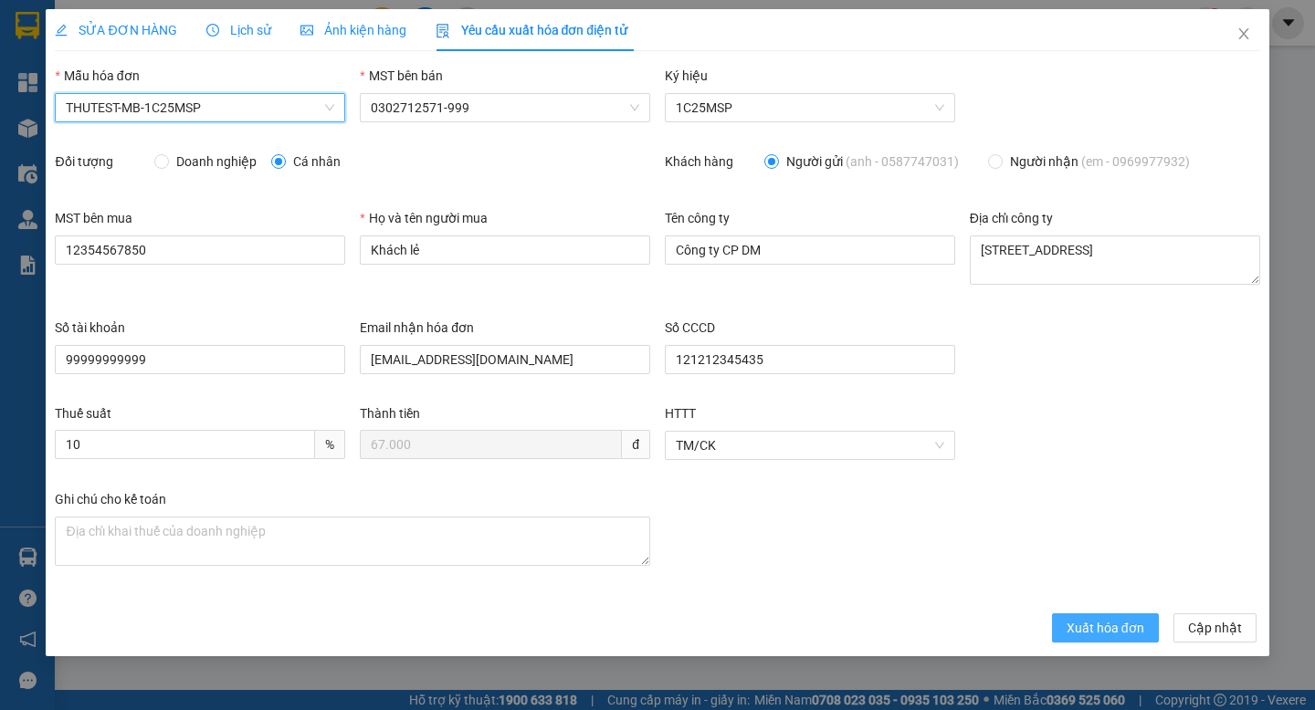
click at [1113, 637] on span "Xuất hóa đơn" at bounding box center [1106, 628] width 78 height 20
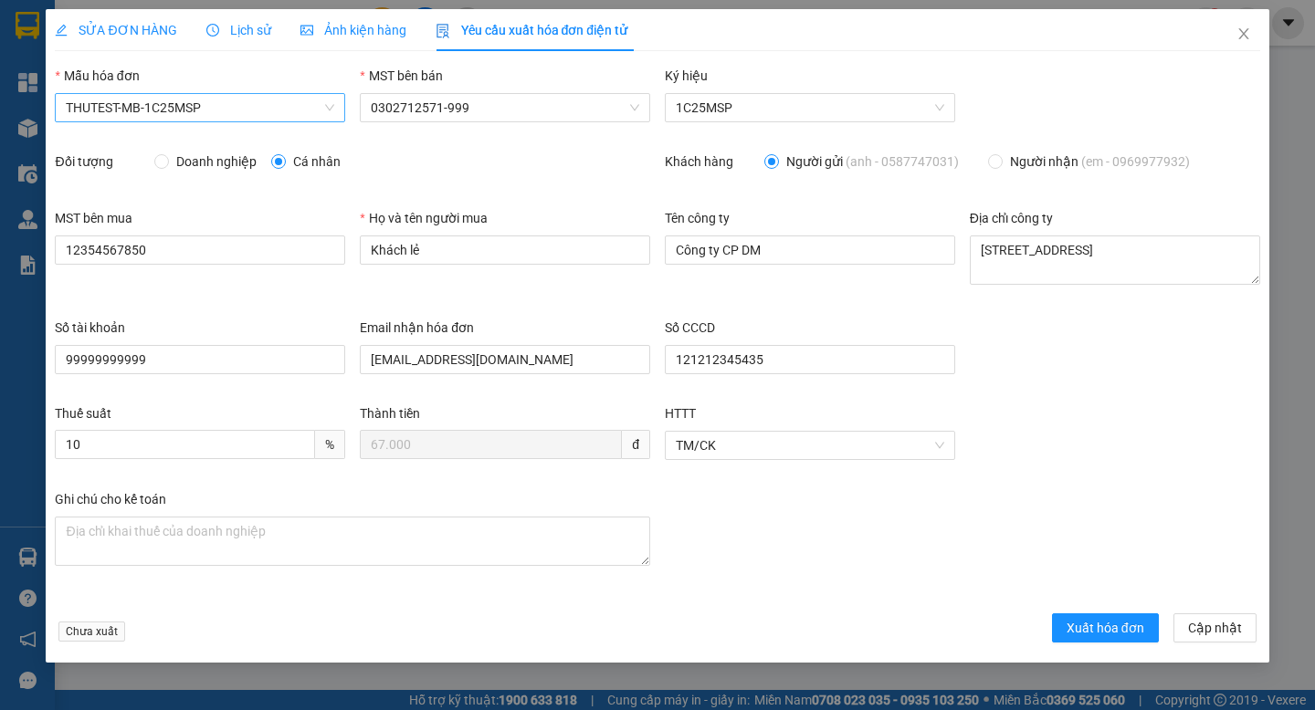
click at [228, 110] on span "THUTEST-MB-1C25MSP" at bounding box center [200, 107] width 268 height 27
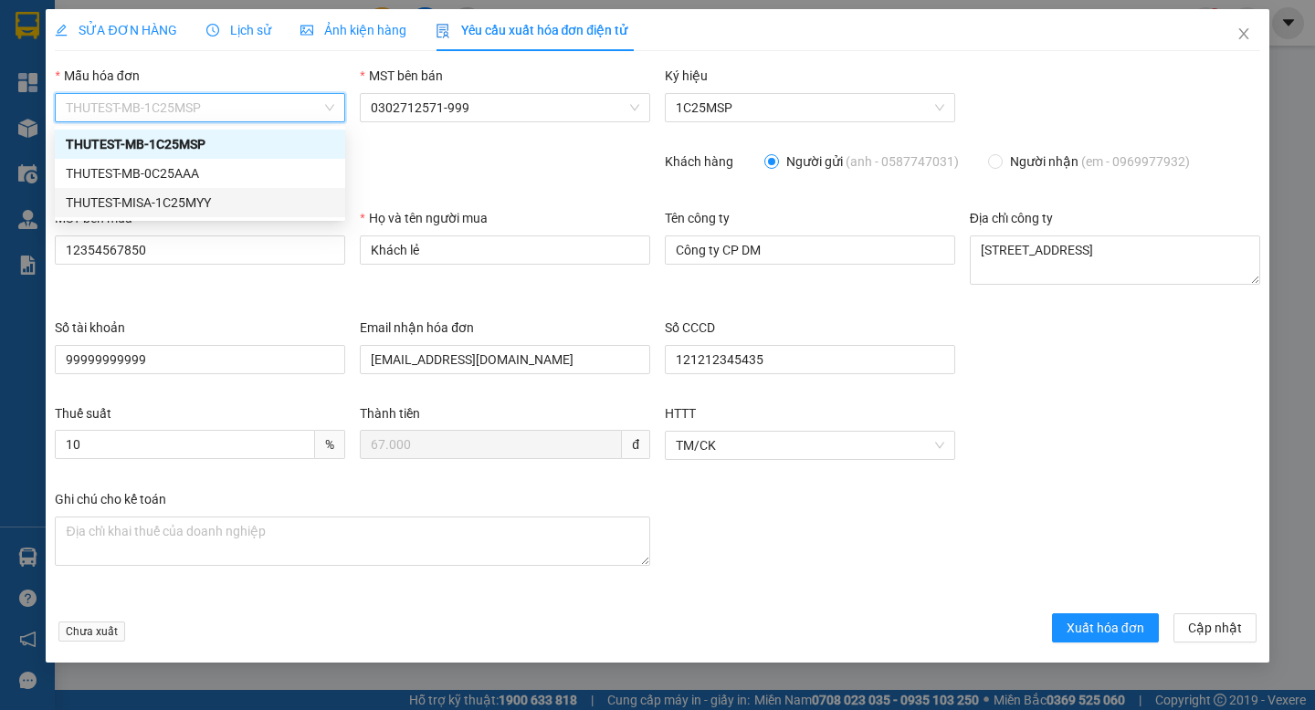
click at [218, 190] on div "THUTEST-MISA-1C25MYY" at bounding box center [200, 202] width 290 height 29
type input "12"
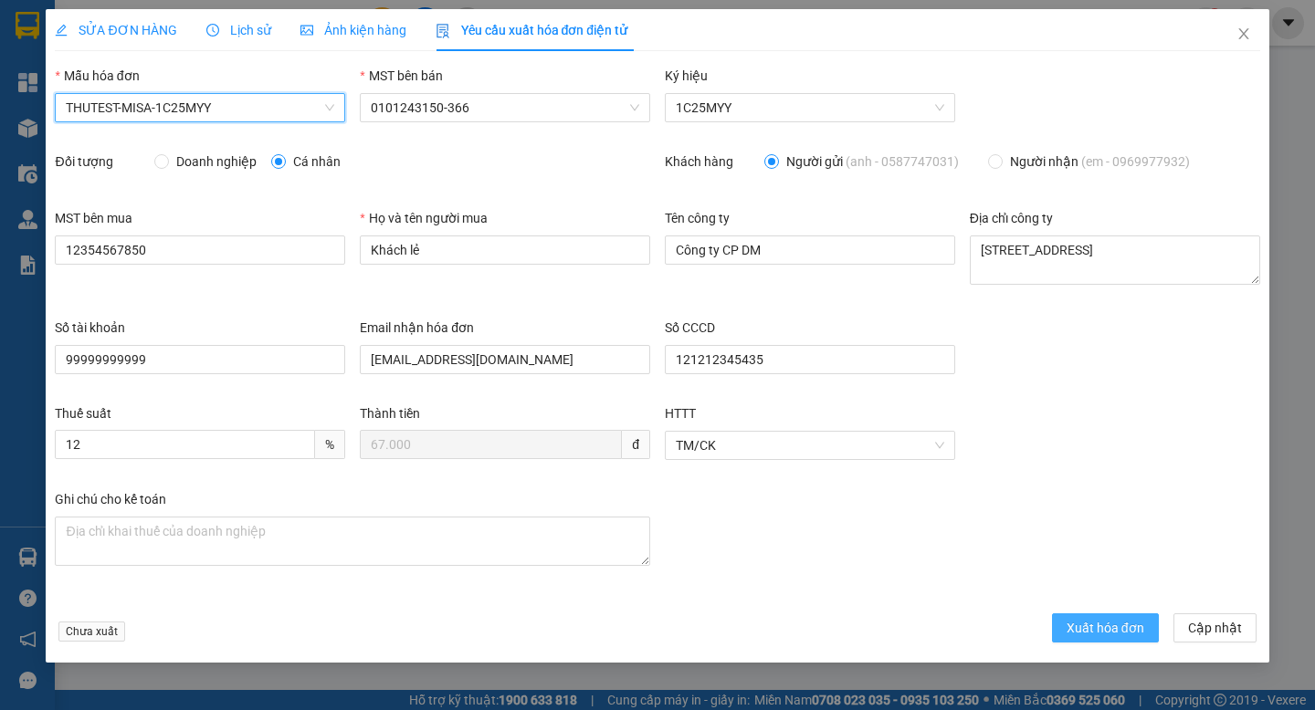
click at [1094, 623] on span "Xuất hóa đơn" at bounding box center [1106, 628] width 78 height 20
click at [1241, 35] on icon "close" at bounding box center [1243, 33] width 15 height 15
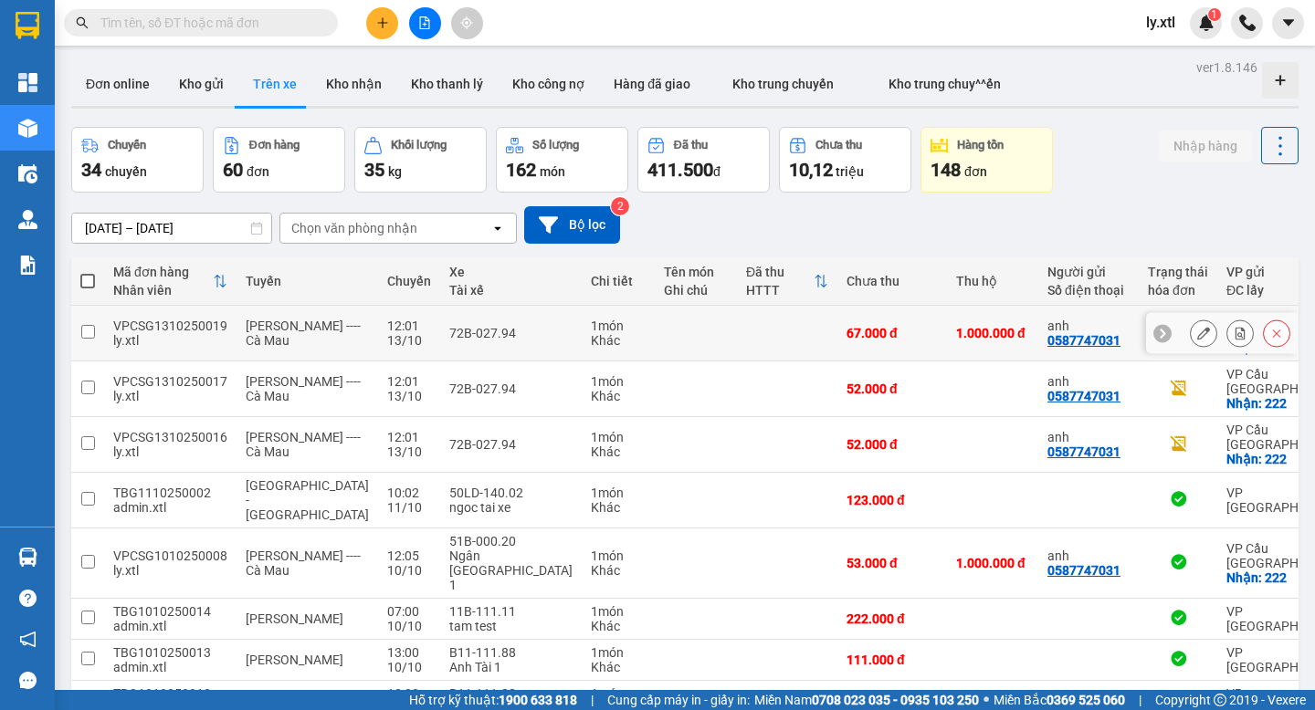
click at [1195, 325] on button at bounding box center [1204, 334] width 26 height 32
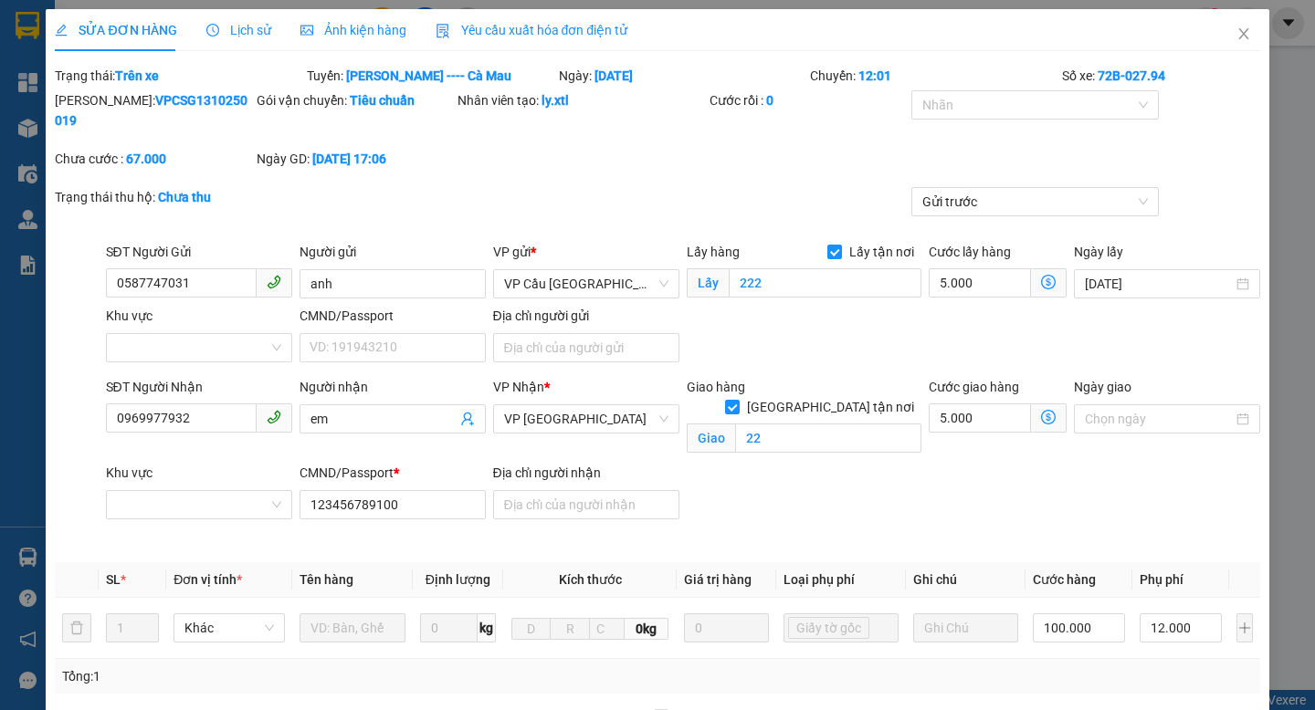
click at [496, 27] on span "Yêu cầu xuất hóa đơn điện tử" at bounding box center [532, 30] width 193 height 15
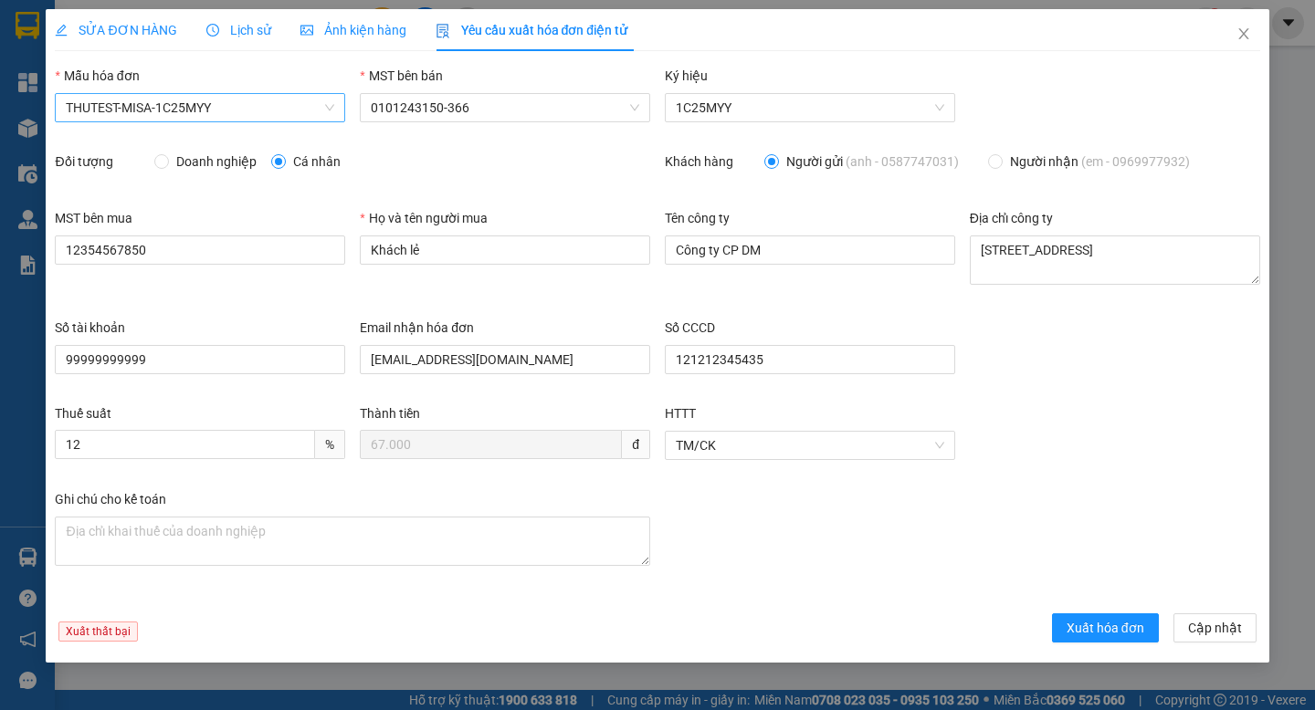
click at [219, 106] on span "THUTEST-MISA-1C25MYY" at bounding box center [200, 107] width 268 height 27
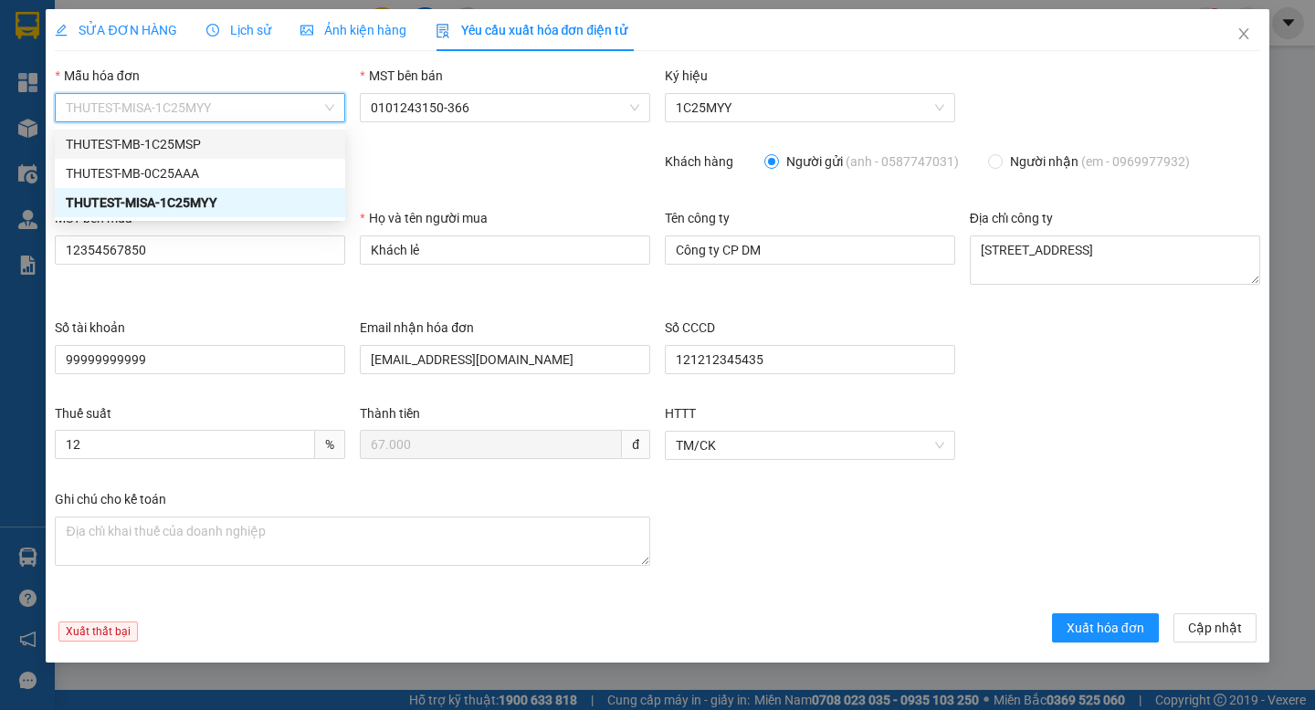
click at [211, 140] on div "THUTEST-MB-1C25MSP" at bounding box center [200, 144] width 268 height 20
type input "10"
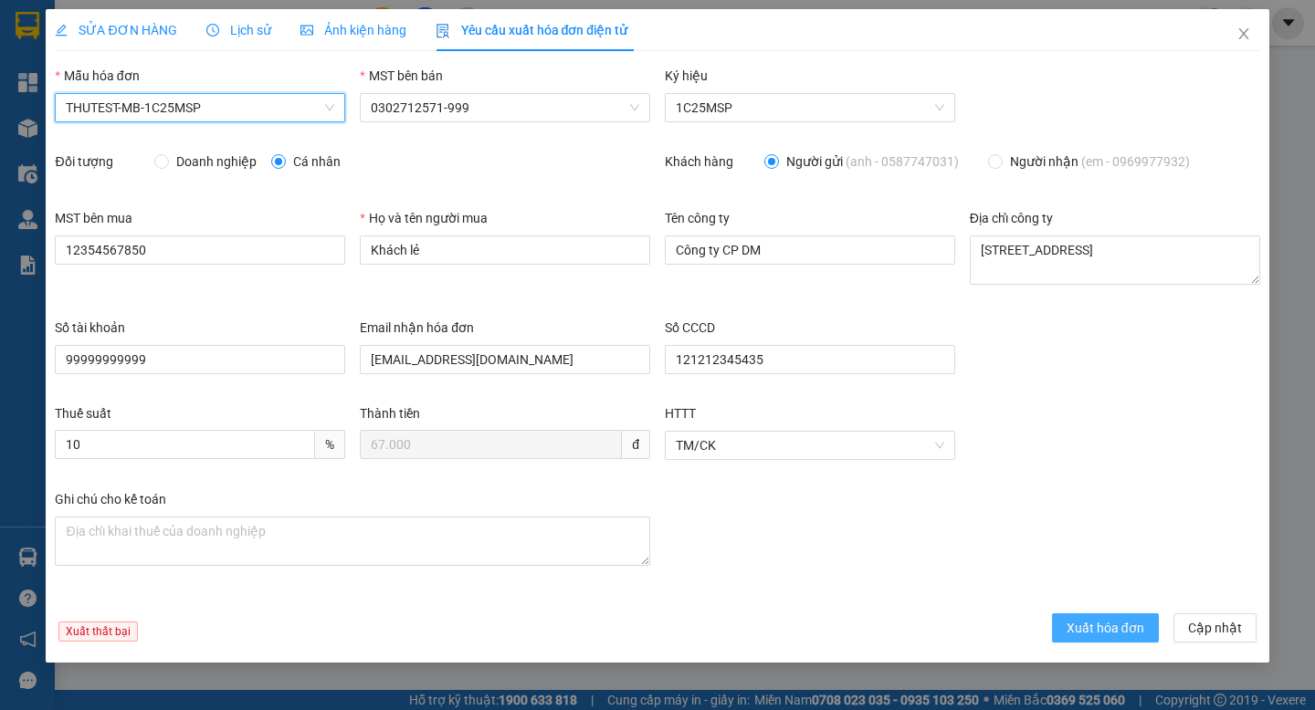
click at [1091, 626] on span "Xuất hóa đơn" at bounding box center [1106, 628] width 78 height 20
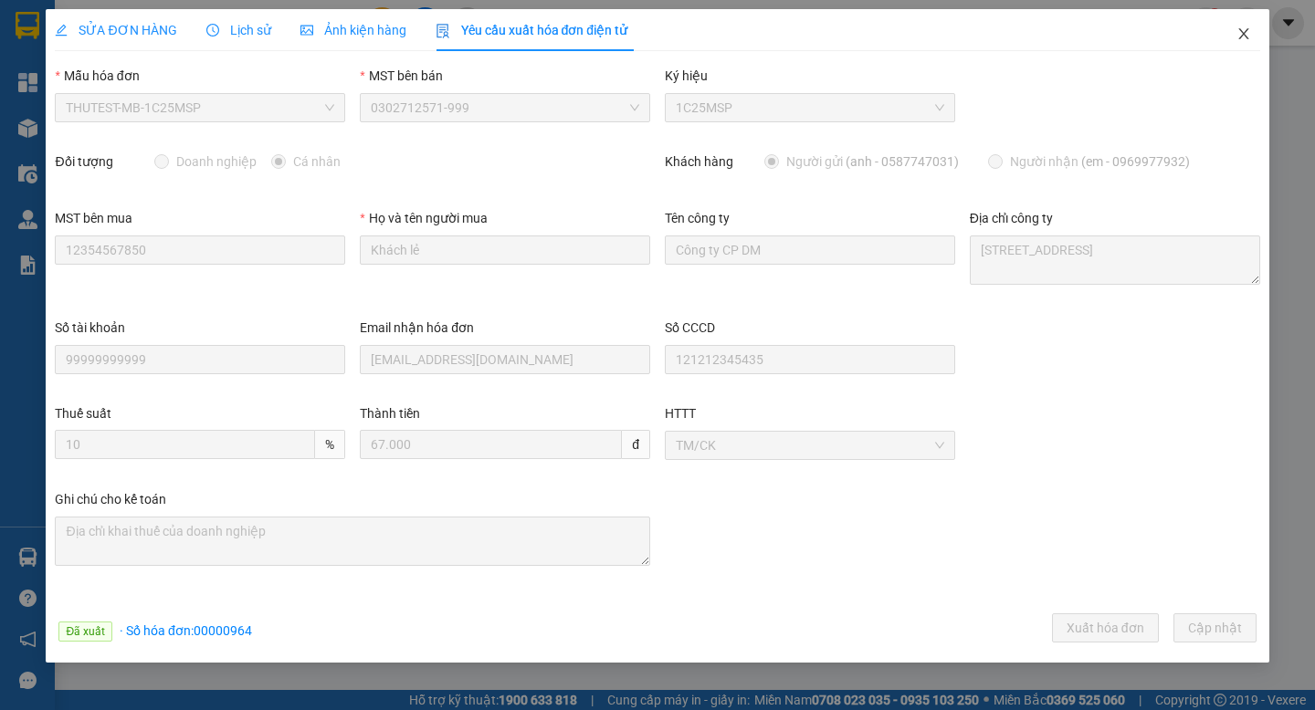
click at [1243, 38] on icon "close" at bounding box center [1243, 33] width 15 height 15
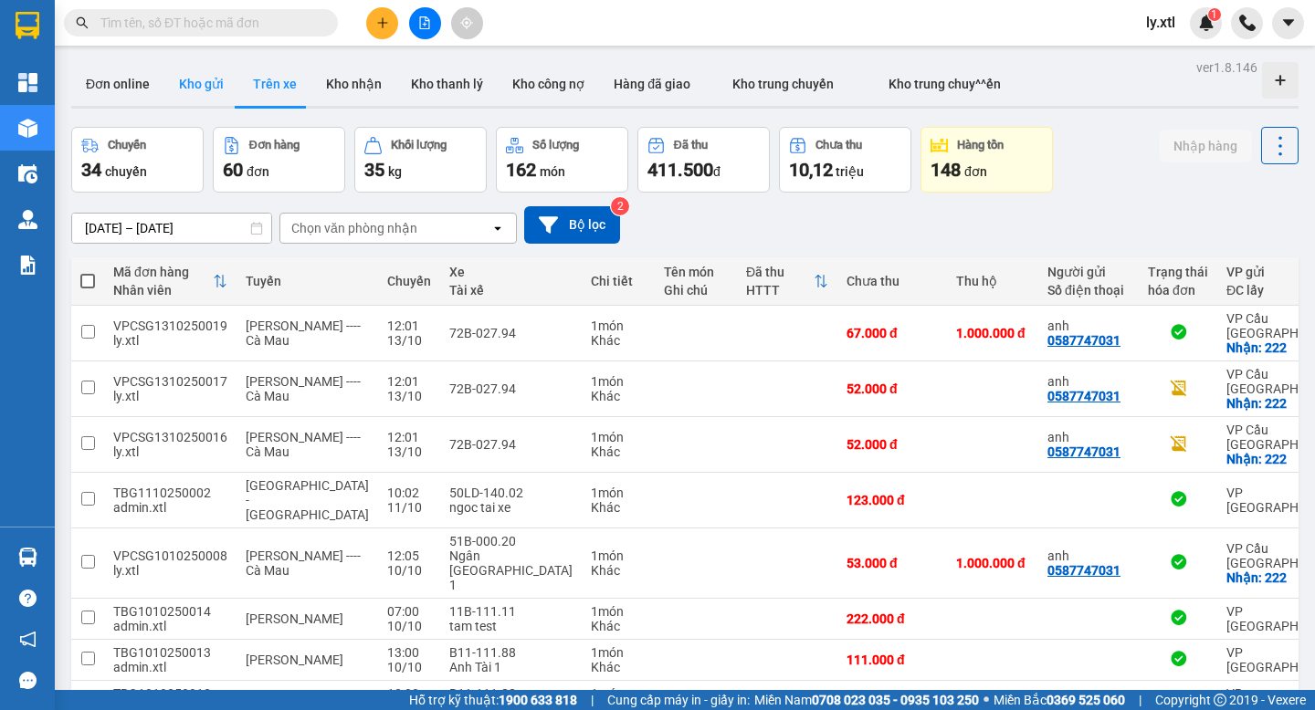
click at [186, 76] on button "Kho gửi" at bounding box center [201, 84] width 74 height 44
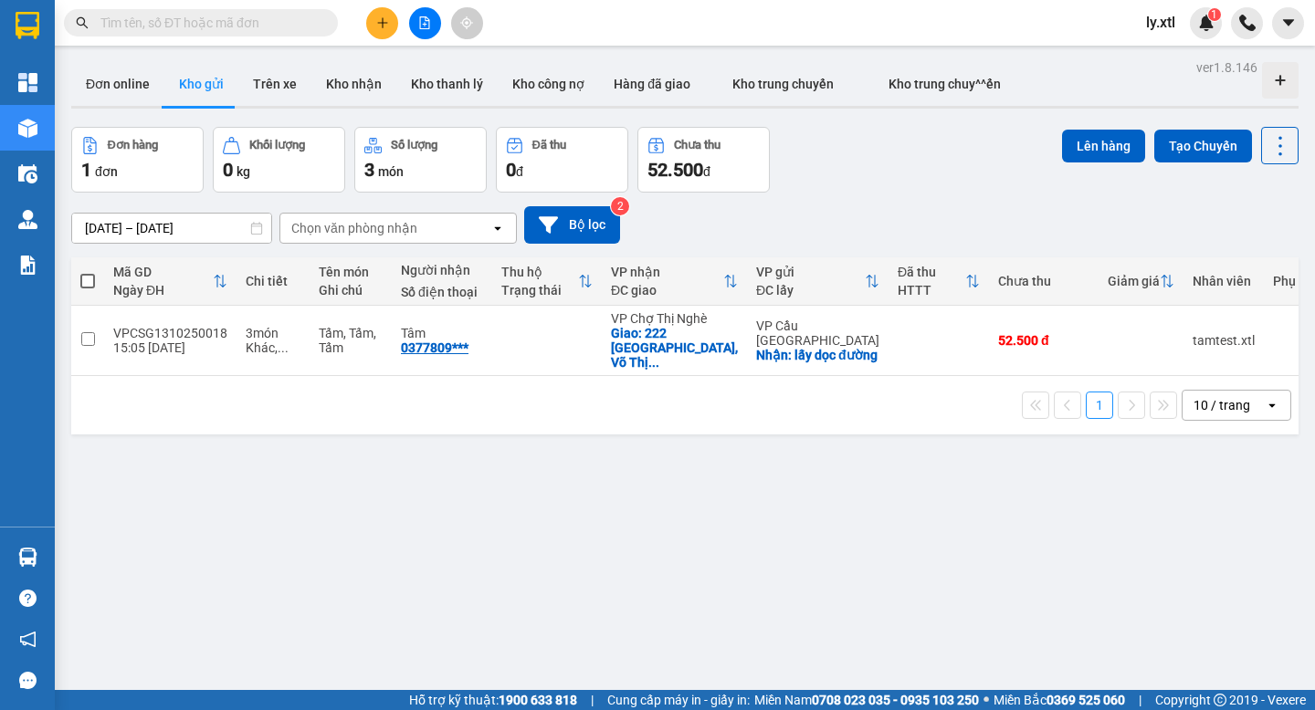
click at [376, 32] on button at bounding box center [382, 23] width 32 height 32
click at [411, 74] on div "Tạo đơn hàng" at bounding box center [445, 68] width 137 height 35
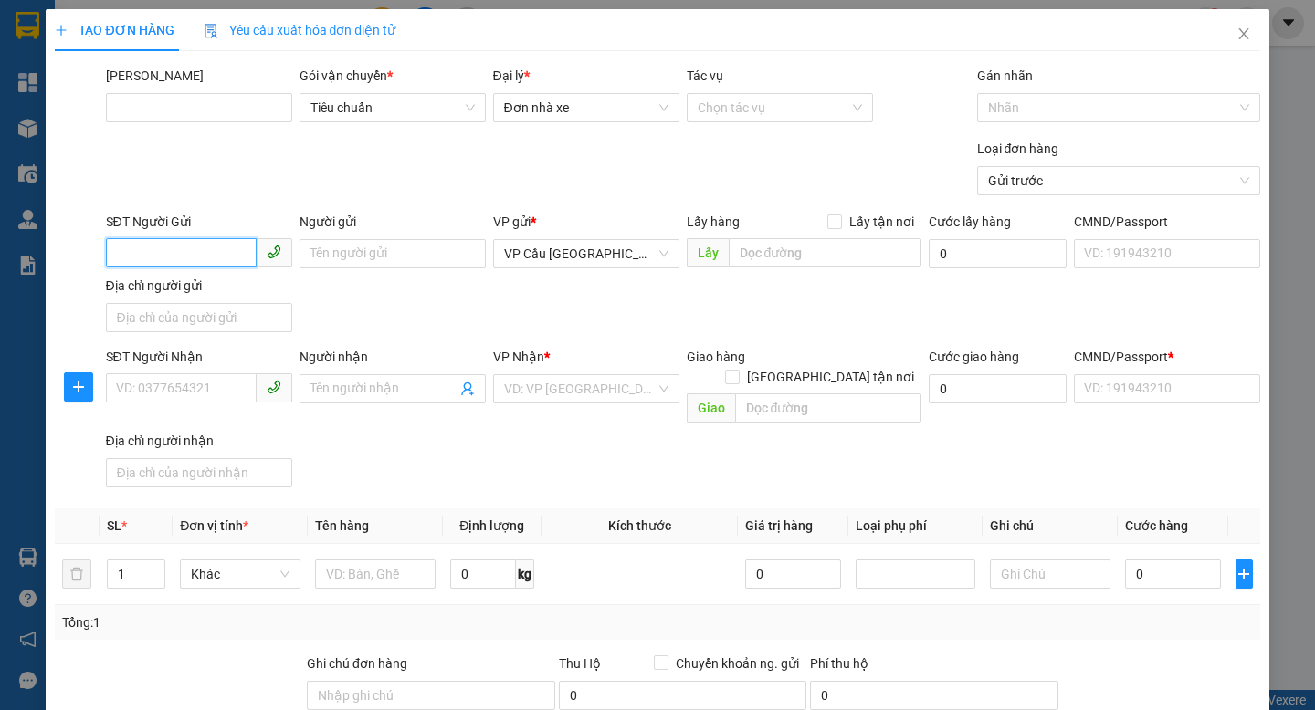
click at [182, 249] on input "SĐT Người Gửi" at bounding box center [181, 252] width 151 height 29
type input "0587747031"
click at [182, 249] on input "0587747031" at bounding box center [181, 252] width 151 height 29
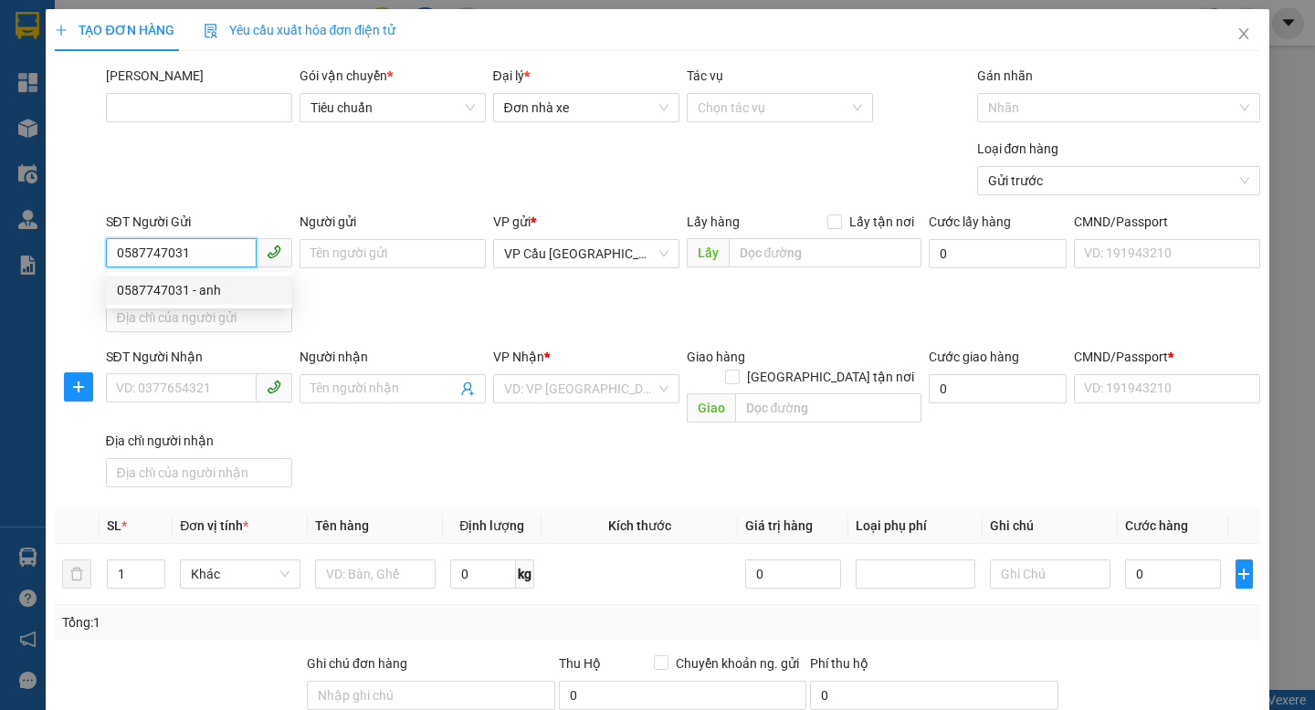
click at [216, 300] on div "0587747031 - anh" at bounding box center [199, 290] width 164 height 20
type input "anh"
checkbox input "true"
type input "222"
type input "0969977932"
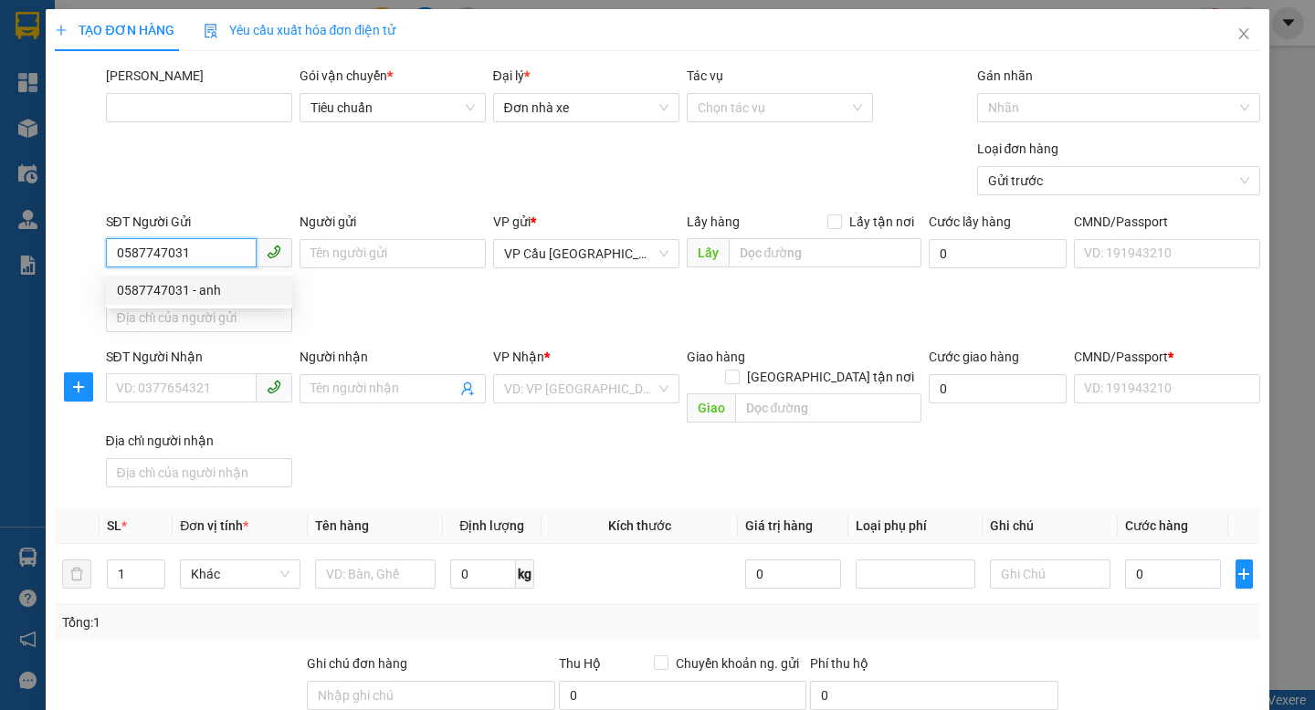
type input "em"
checkbox input "true"
type input "22"
type input "123456789100"
type input "update!!"
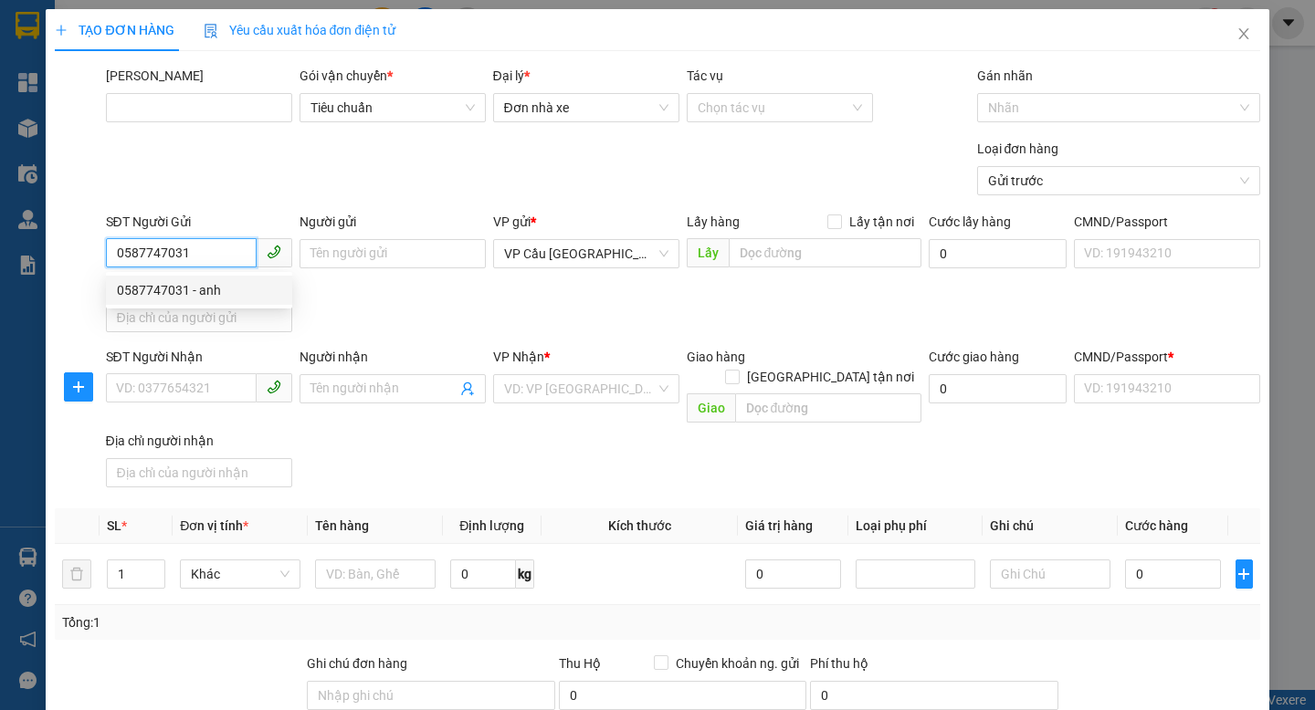
type input "1.000.000"
type input "10.000"
type input "122.000"
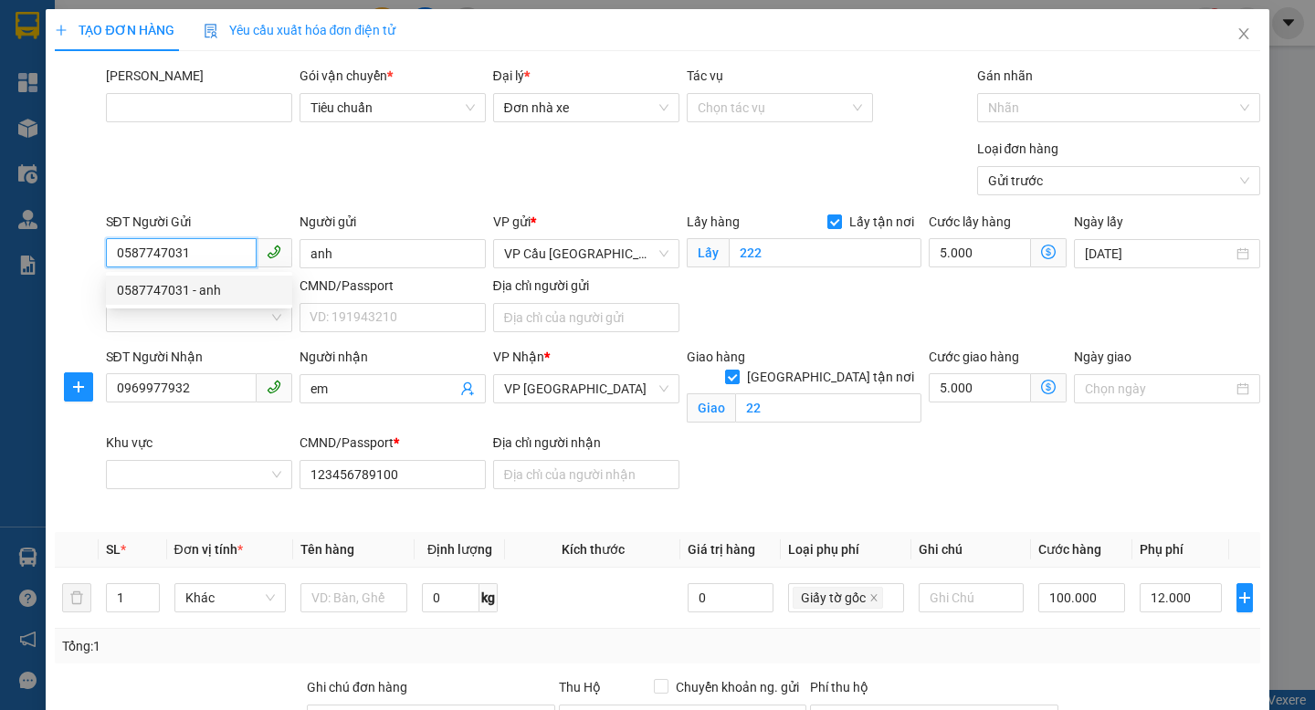
type input "52.000"
type input "70"
type input "52.000"
type input "0587747031"
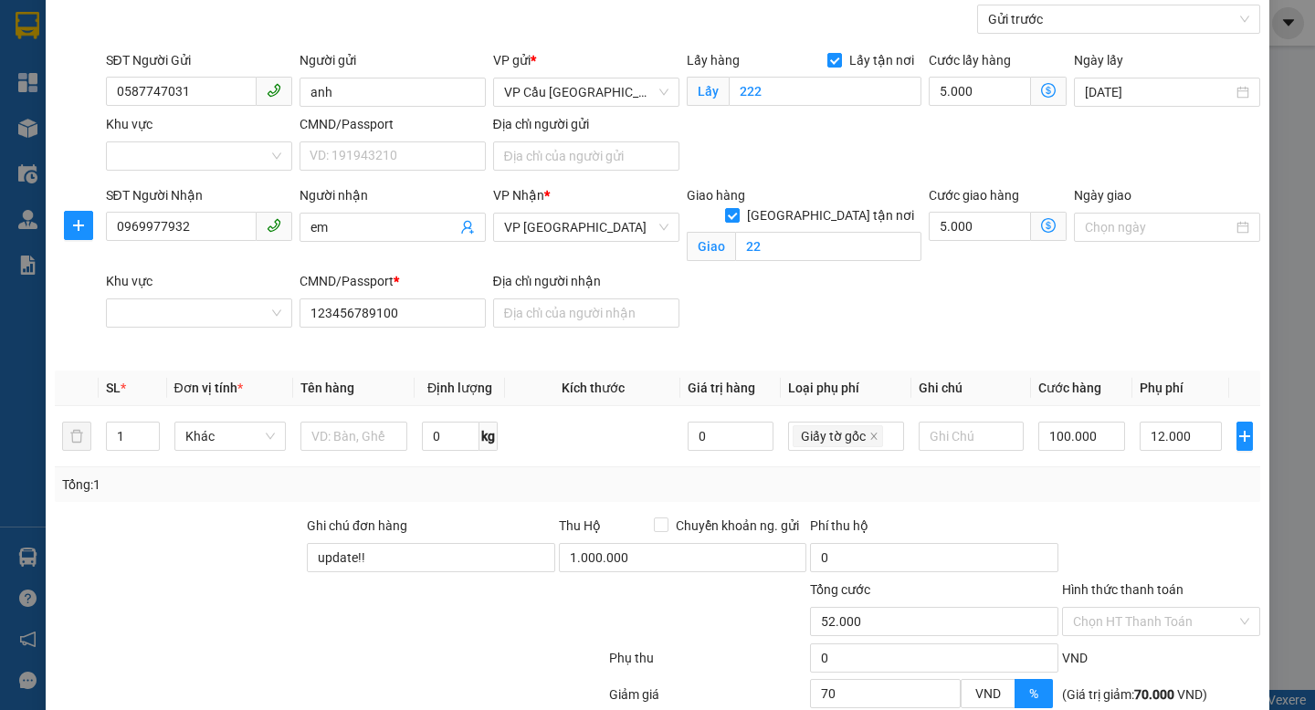
click at [893, 303] on div "SĐT Người Nhận 0969977932 Người nhận em VP Nhận * VP [GEOGRAPHIC_DATA] Giao hàn…" at bounding box center [683, 271] width 1162 height 172
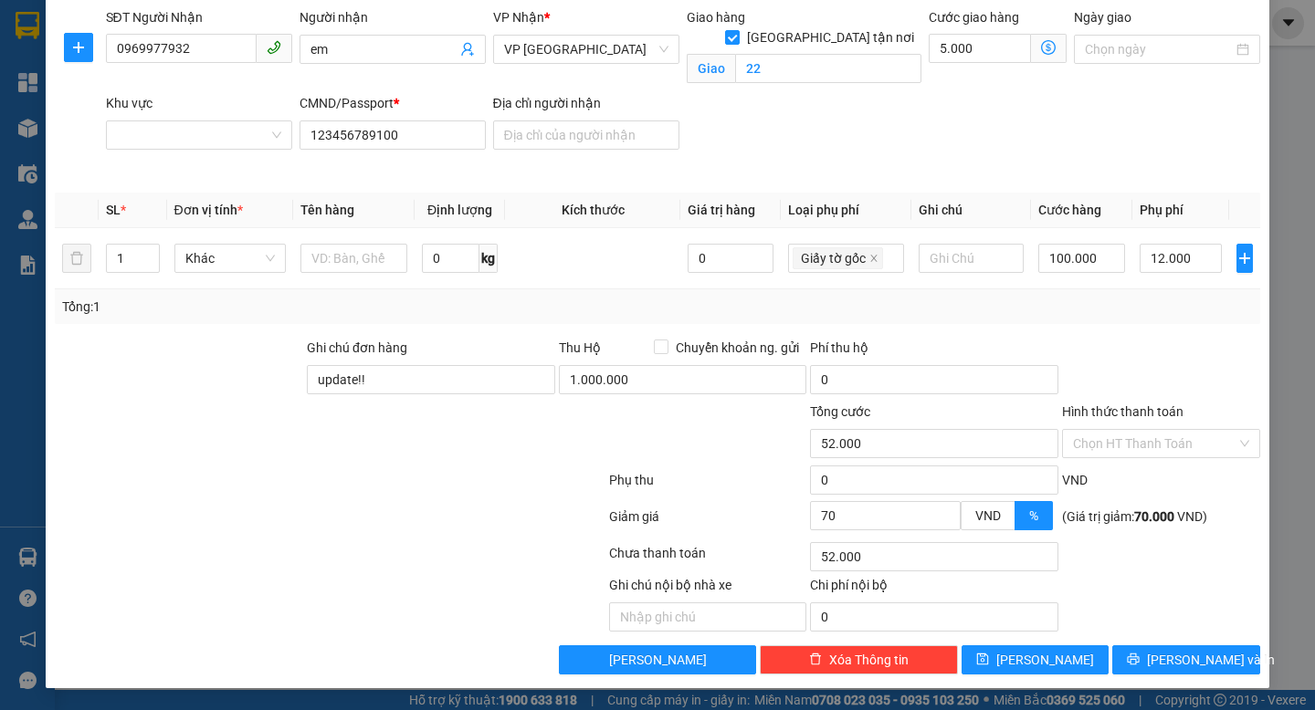
click at [1105, 460] on div "Hình thức thanh toán Chọn HT Thanh Toán" at bounding box center [1161, 434] width 198 height 64
click at [1136, 450] on input "Hình thức thanh toán" at bounding box center [1154, 443] width 163 height 27
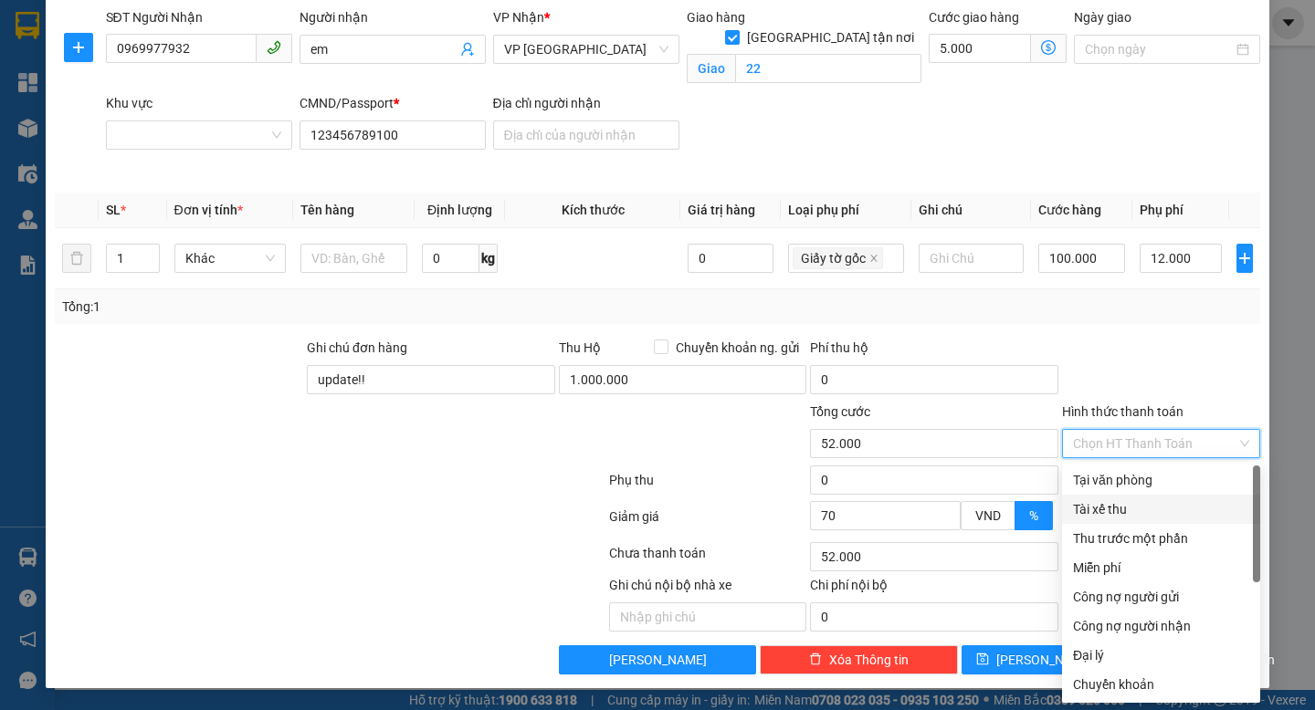
click at [1129, 508] on div "Tài xế thu" at bounding box center [1161, 510] width 176 height 20
type input "0"
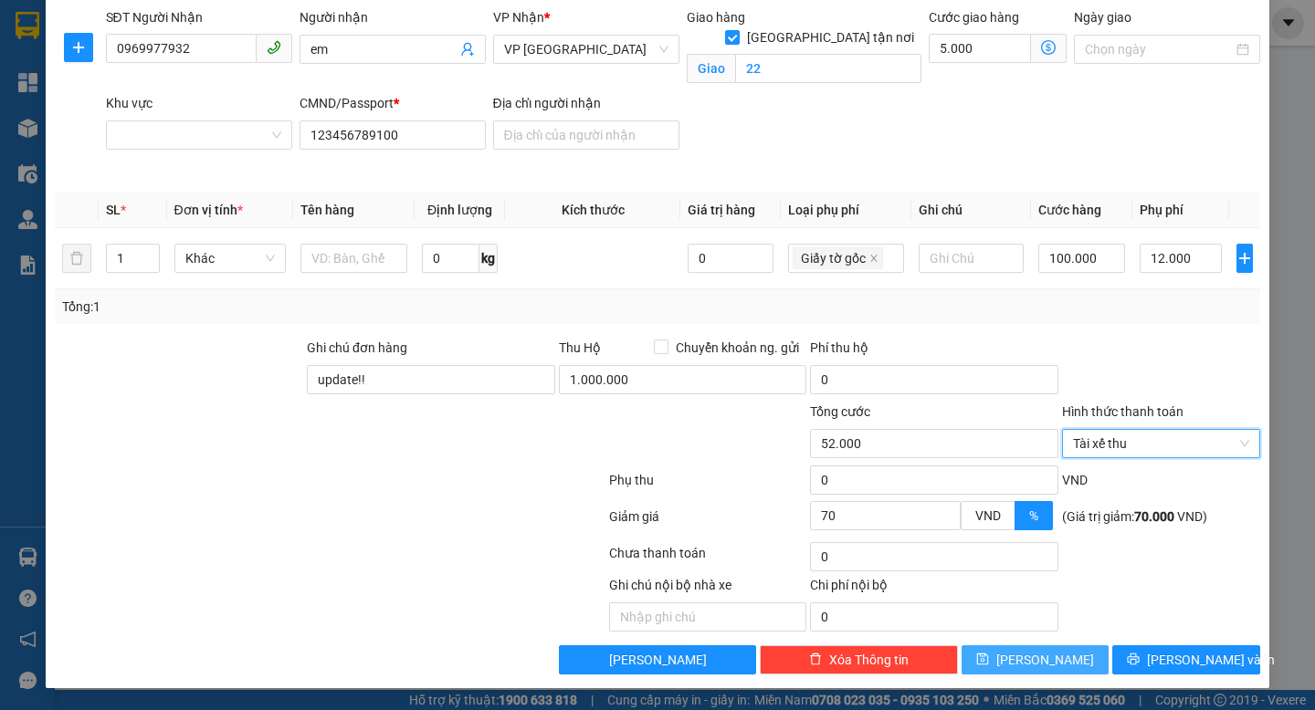
click at [1056, 658] on span "[PERSON_NAME]" at bounding box center [1045, 660] width 98 height 20
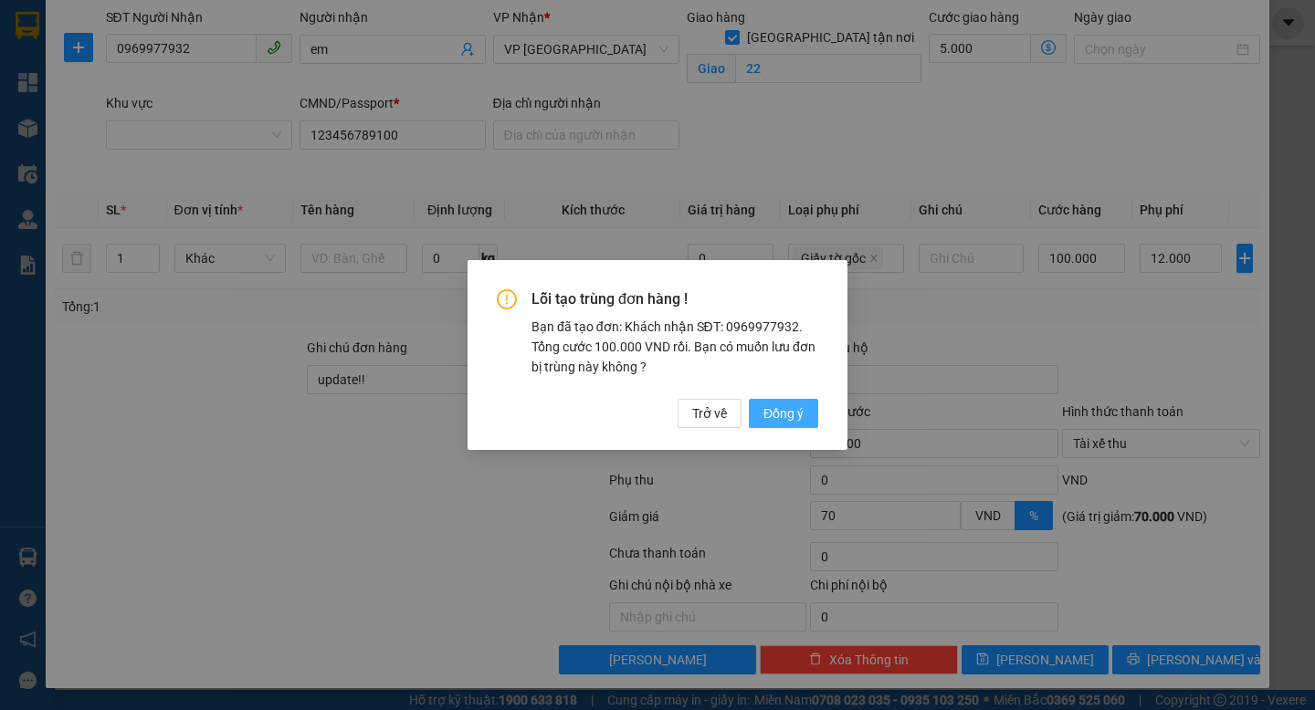
click at [808, 421] on button "Đồng ý" at bounding box center [783, 413] width 69 height 29
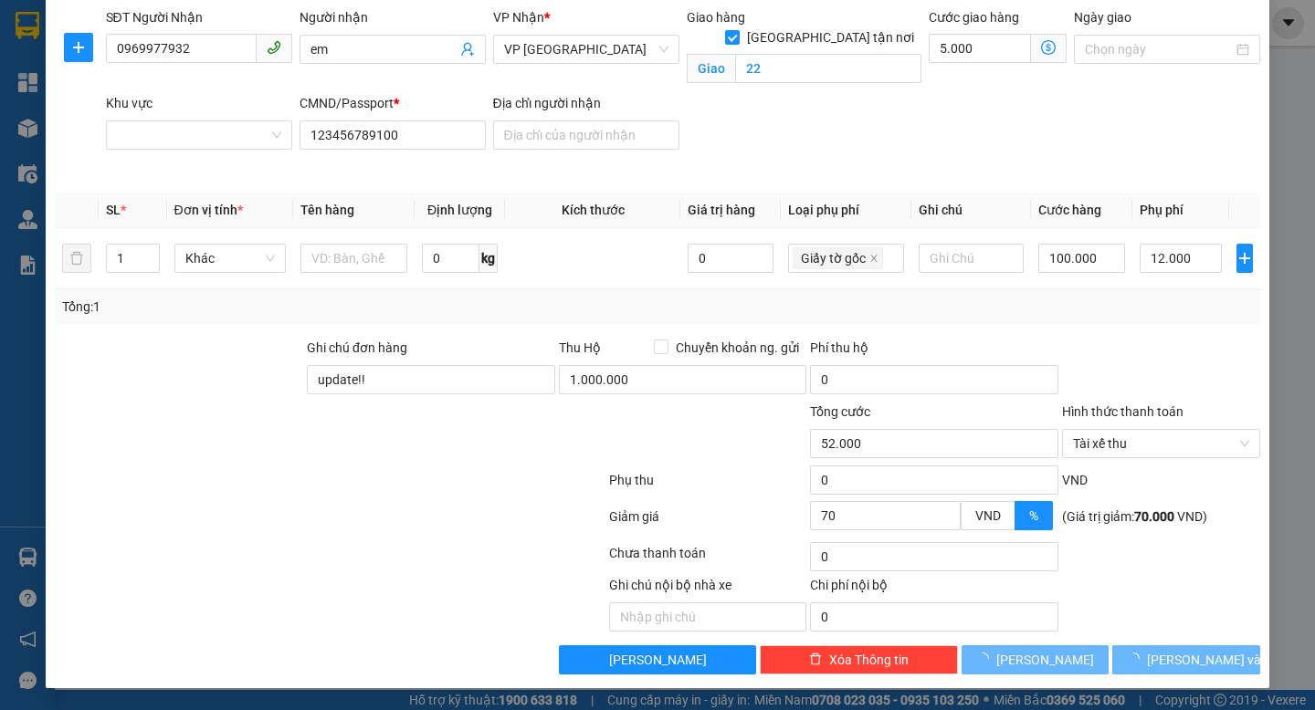
checkbox input "false"
type input "0"
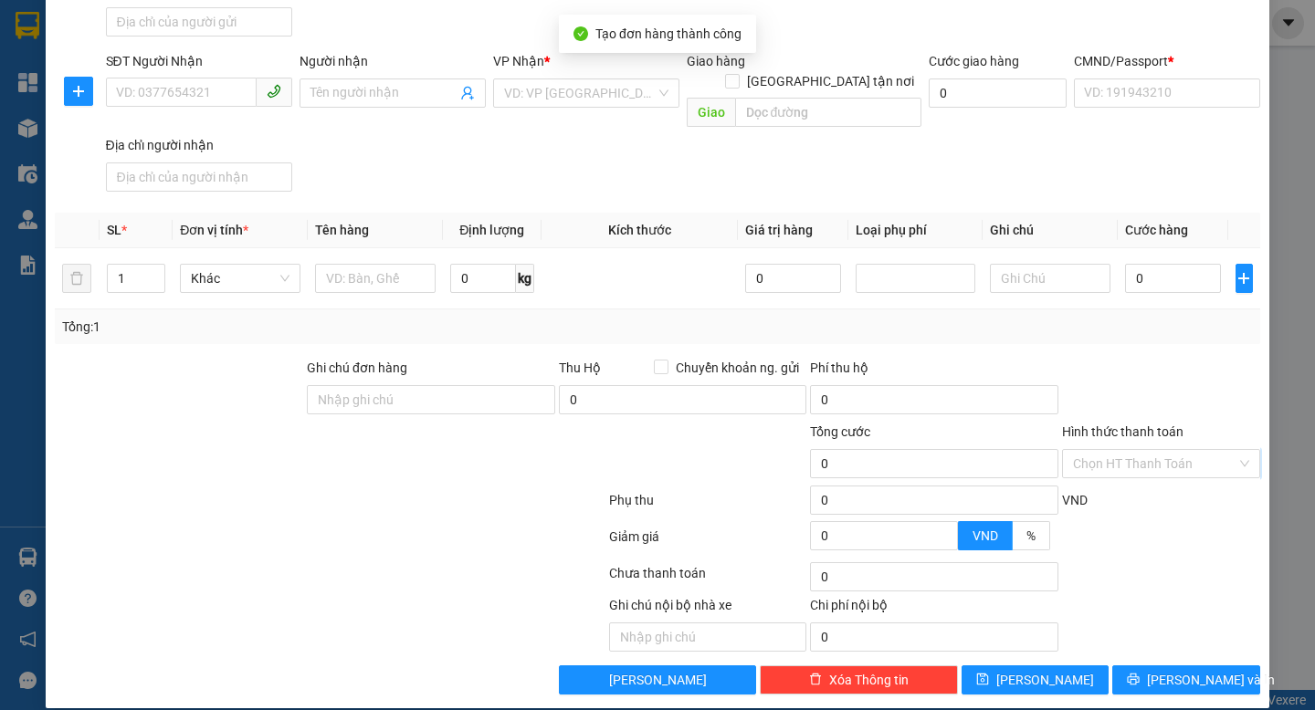
scroll to position [0, 0]
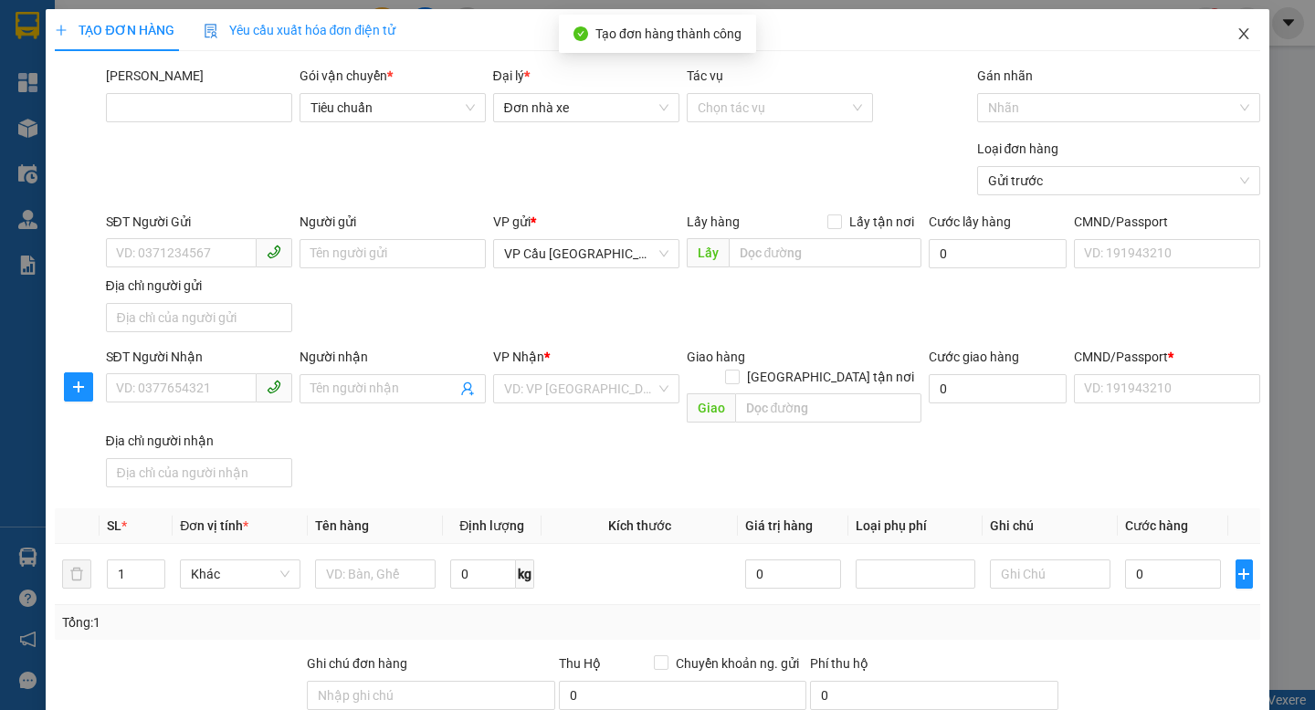
click at [1255, 28] on span "Close" at bounding box center [1243, 34] width 51 height 51
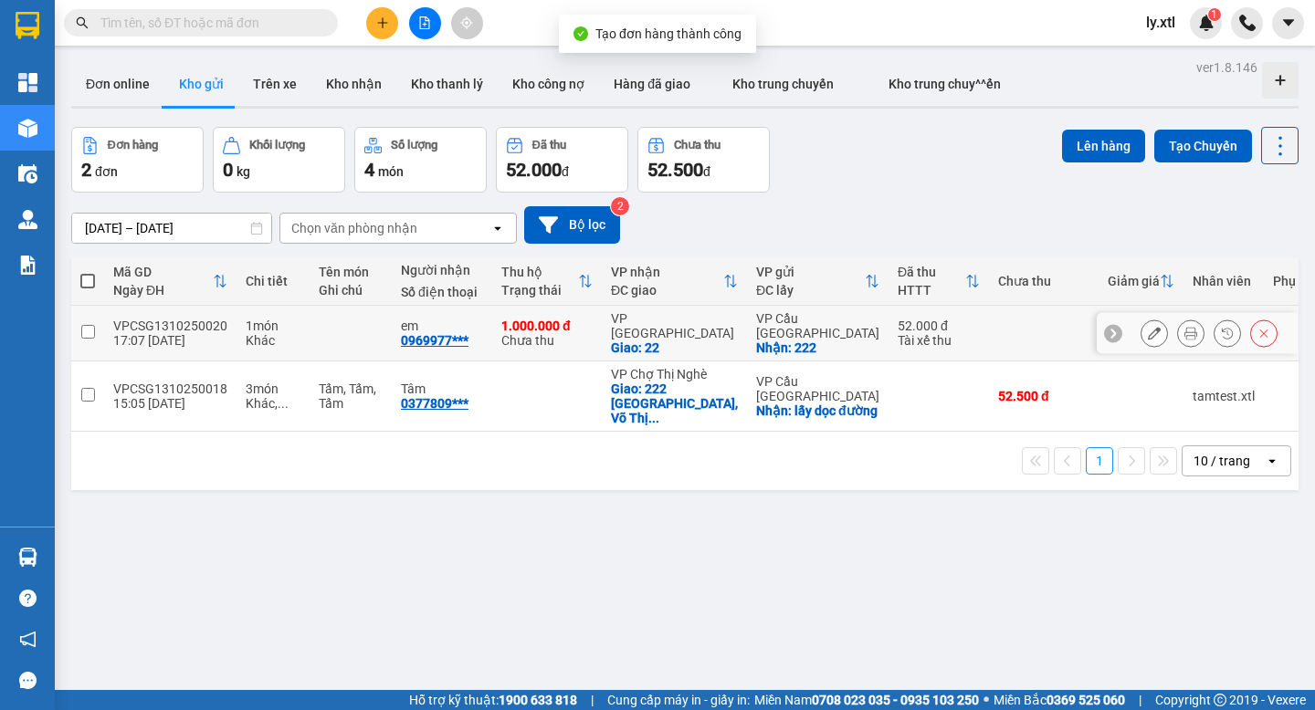
click at [300, 334] on div "Khác" at bounding box center [273, 340] width 55 height 15
checkbox input "true"
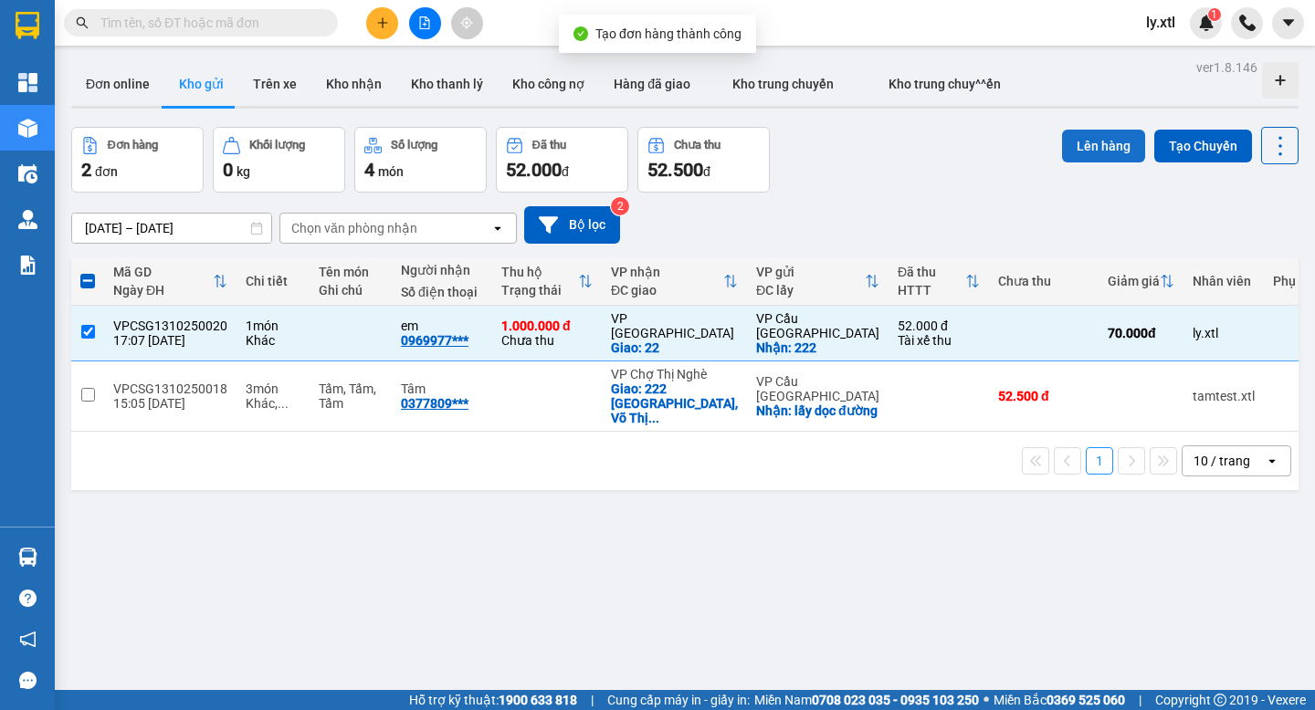
click at [1077, 157] on button "Lên hàng" at bounding box center [1103, 146] width 83 height 33
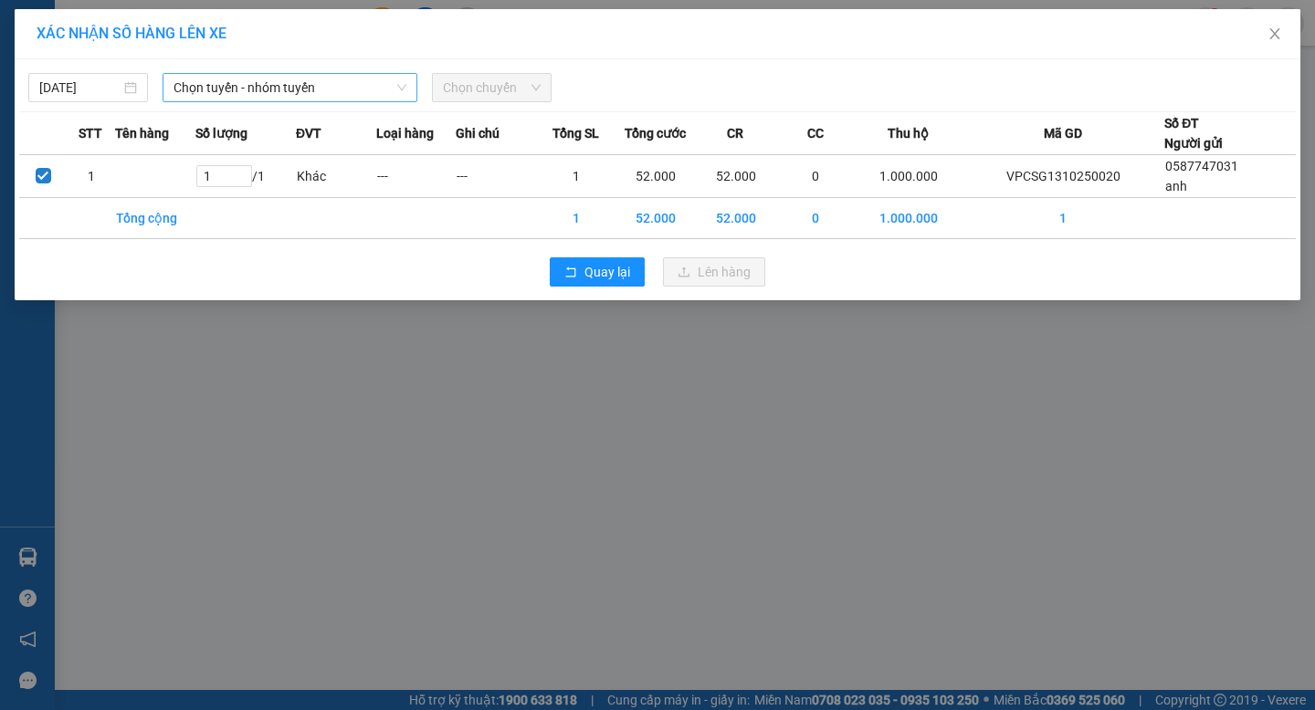
click at [324, 91] on span "Chọn tuyến - nhóm tuyến" at bounding box center [290, 87] width 233 height 27
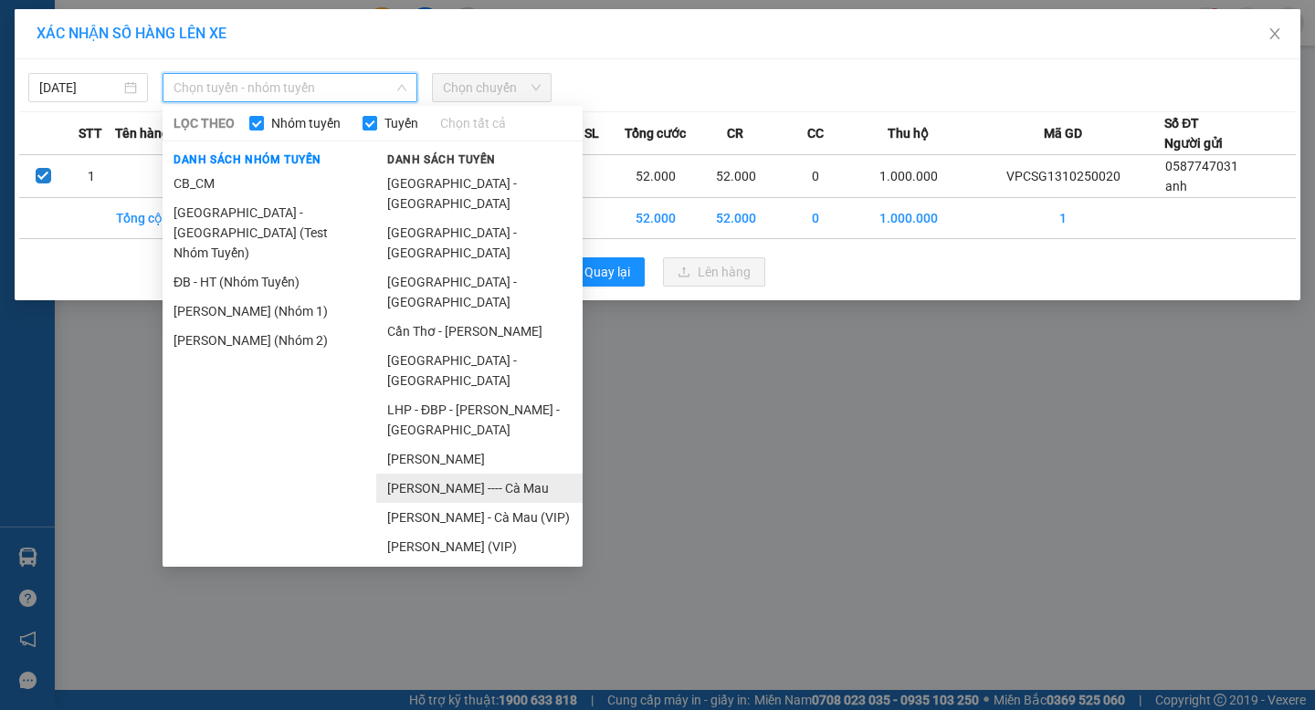
click at [445, 474] on li "[PERSON_NAME] ---- Cà Mau" at bounding box center [479, 488] width 206 height 29
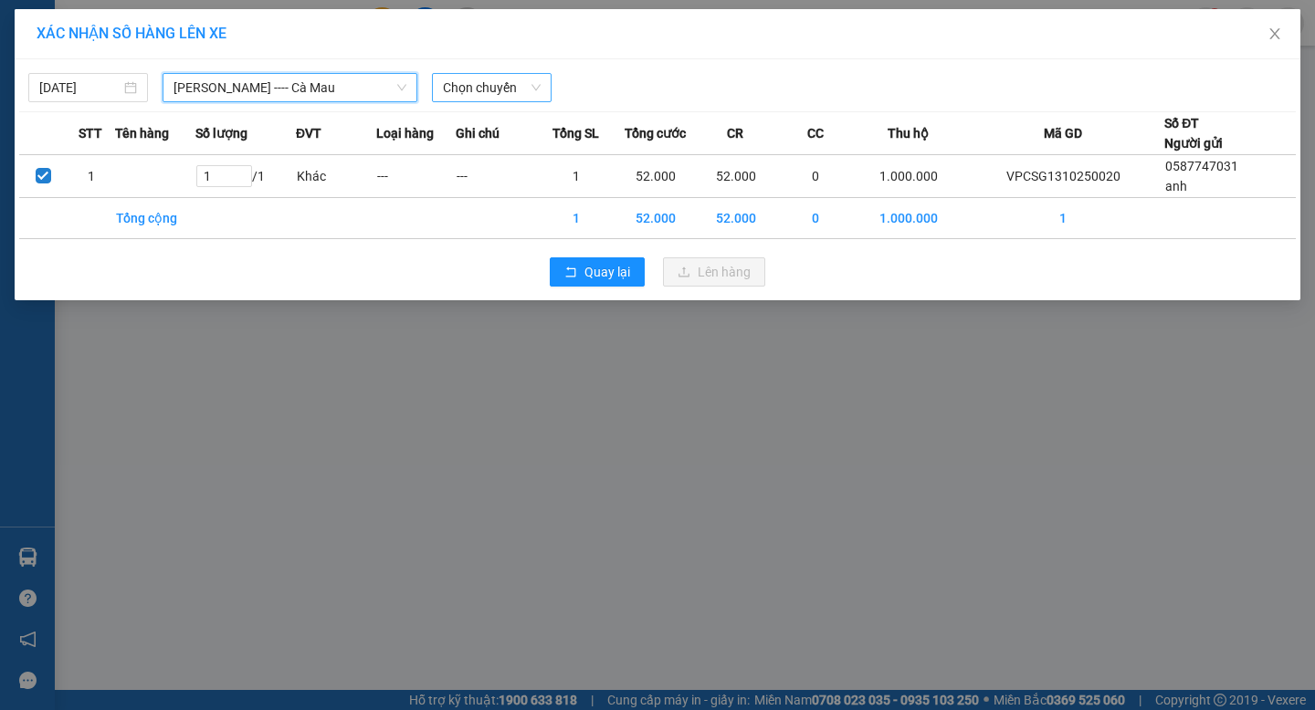
click at [509, 90] on span "Chọn chuyến" at bounding box center [492, 87] width 98 height 27
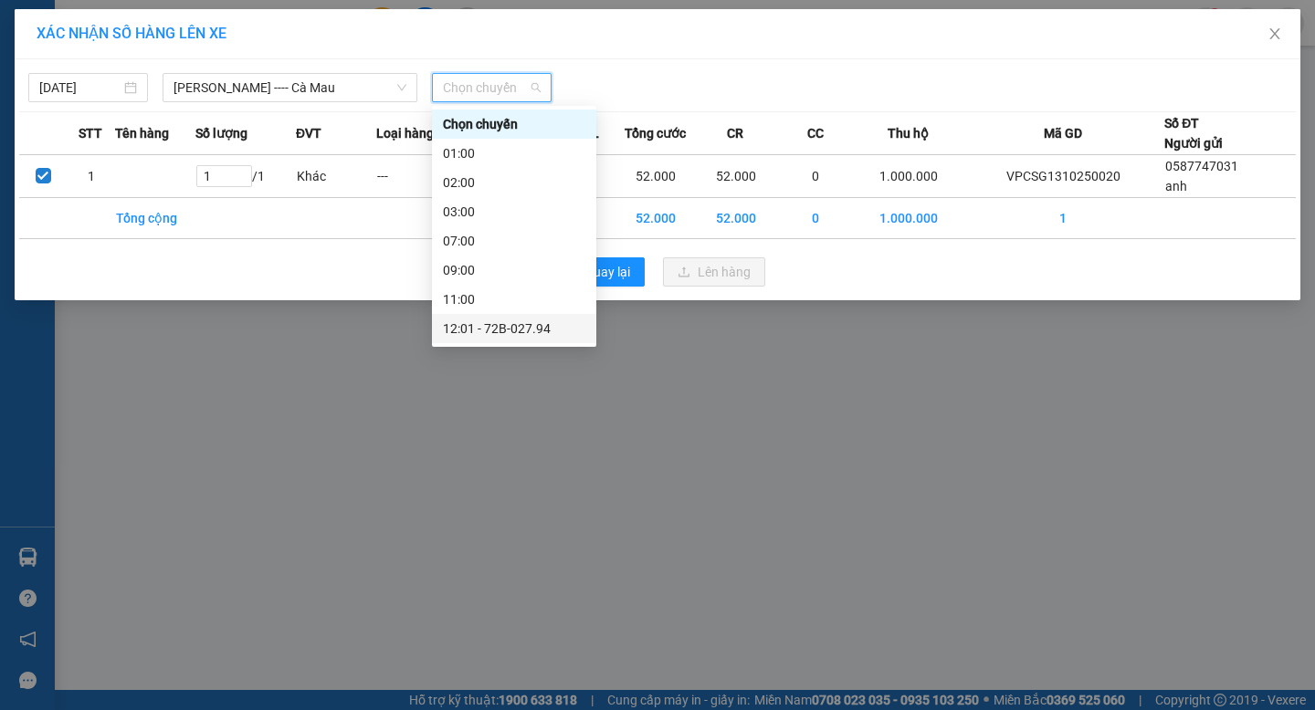
click at [516, 330] on div "12:01 - 72B-027.94" at bounding box center [514, 329] width 142 height 20
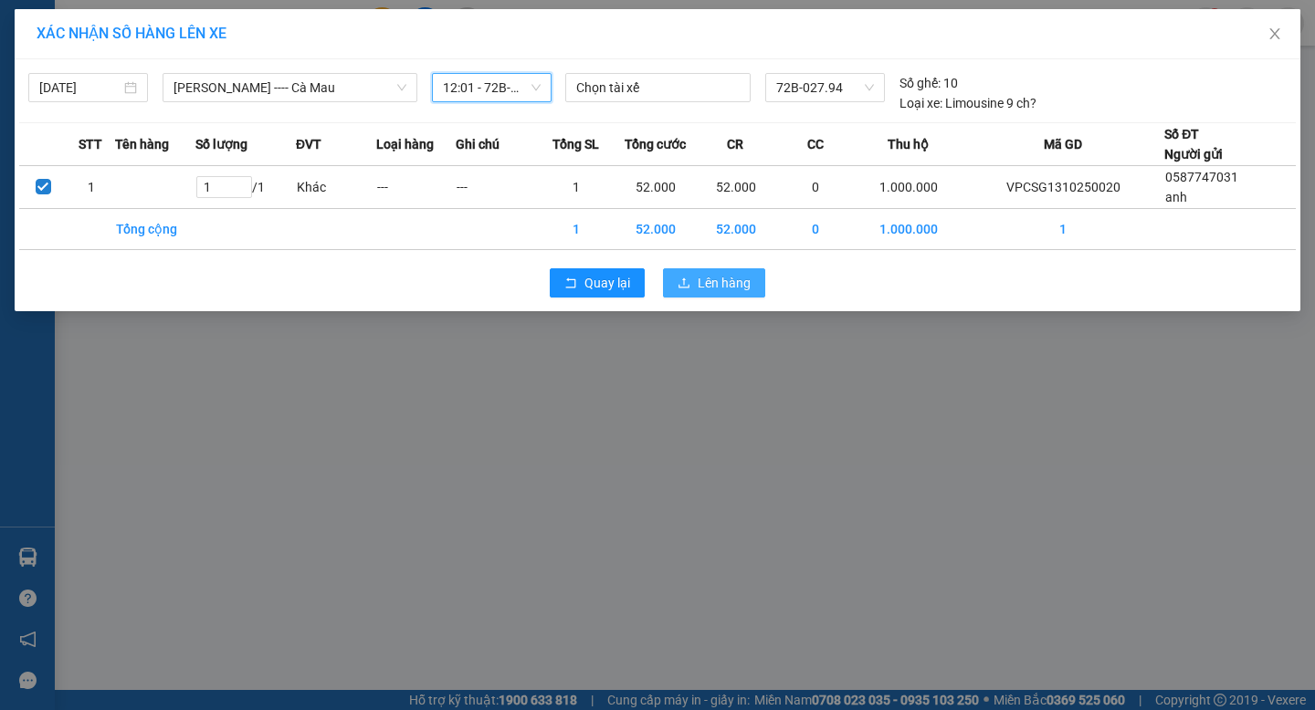
click at [691, 297] on button "Lên hàng" at bounding box center [714, 282] width 102 height 29
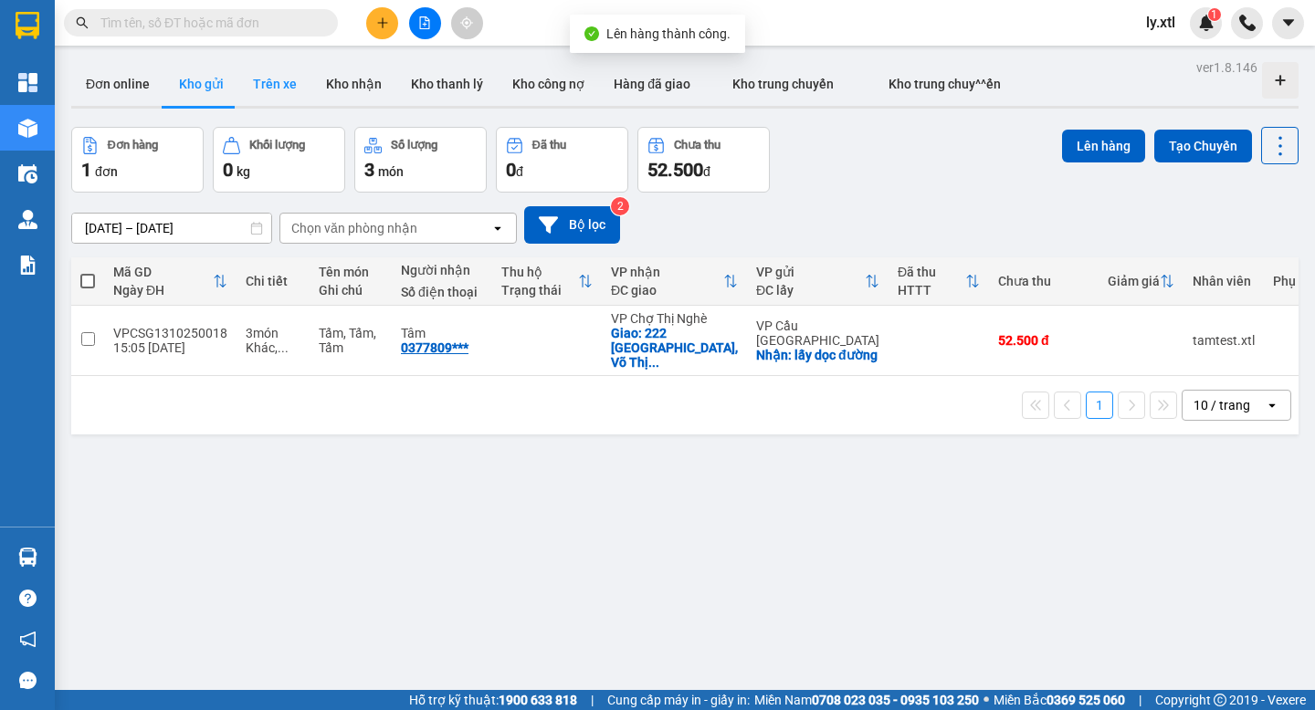
click at [273, 79] on button "Trên xe" at bounding box center [274, 84] width 73 height 44
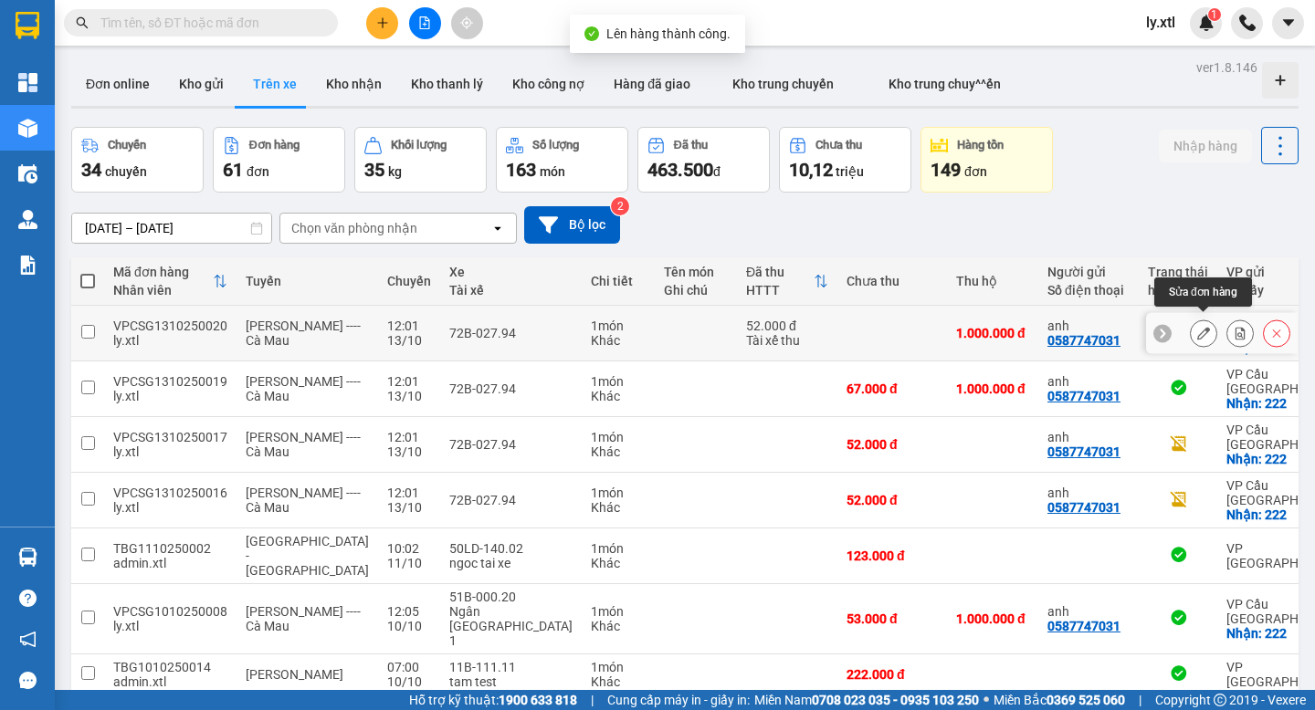
click at [1205, 338] on button at bounding box center [1204, 334] width 26 height 32
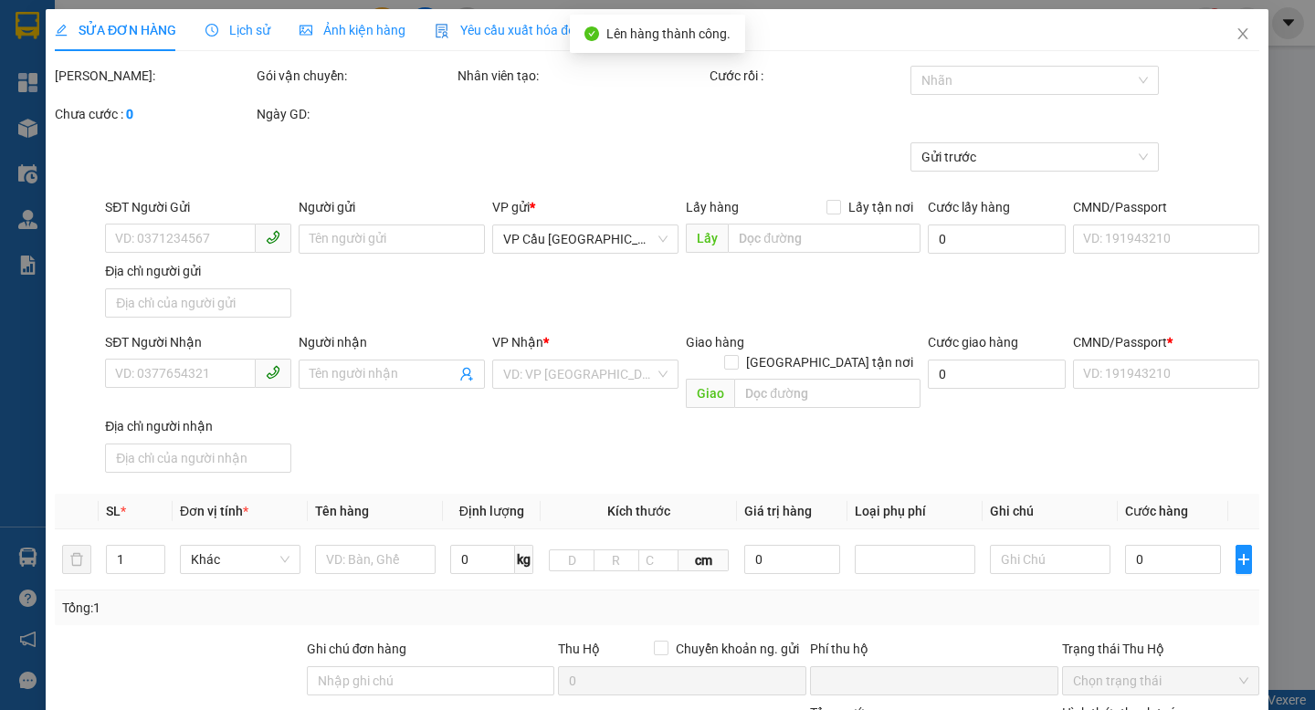
type input "0587747031"
type input "anh"
checkbox input "true"
type input "222"
type input "5.000"
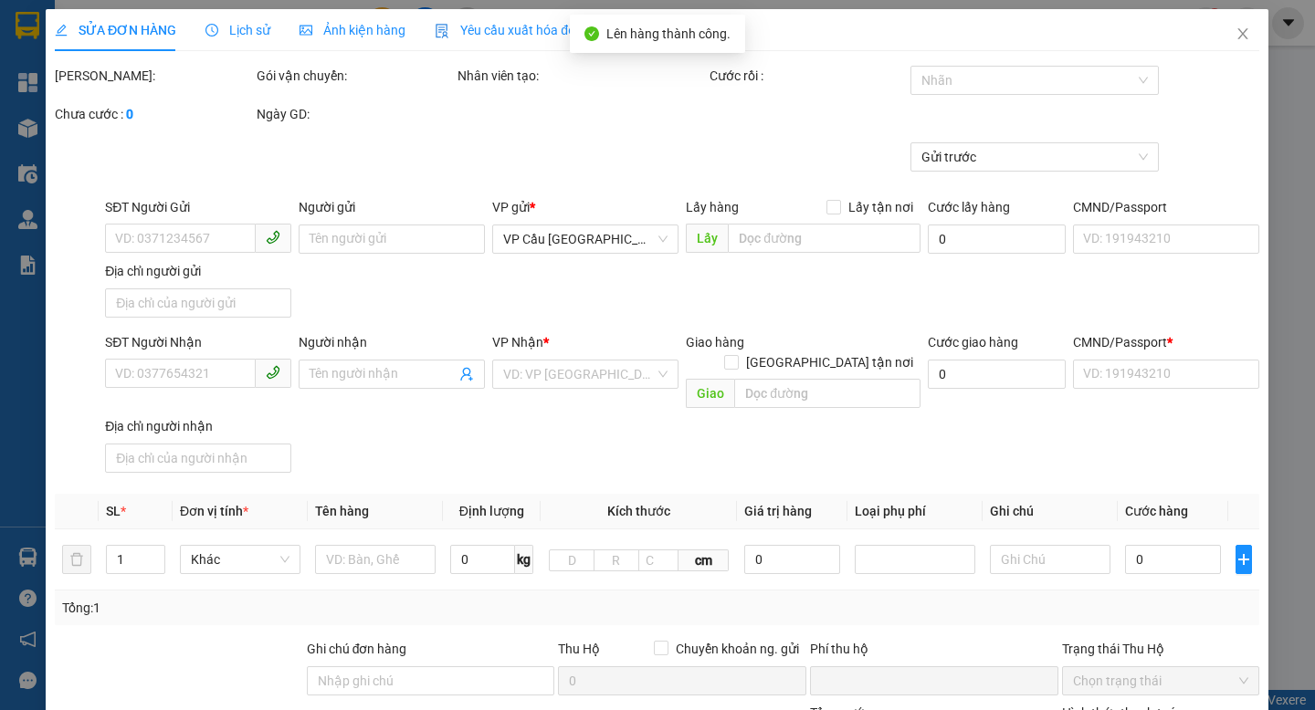
type input "0969977932"
type input "em"
checkbox input "true"
type input "22"
type input "123456789100"
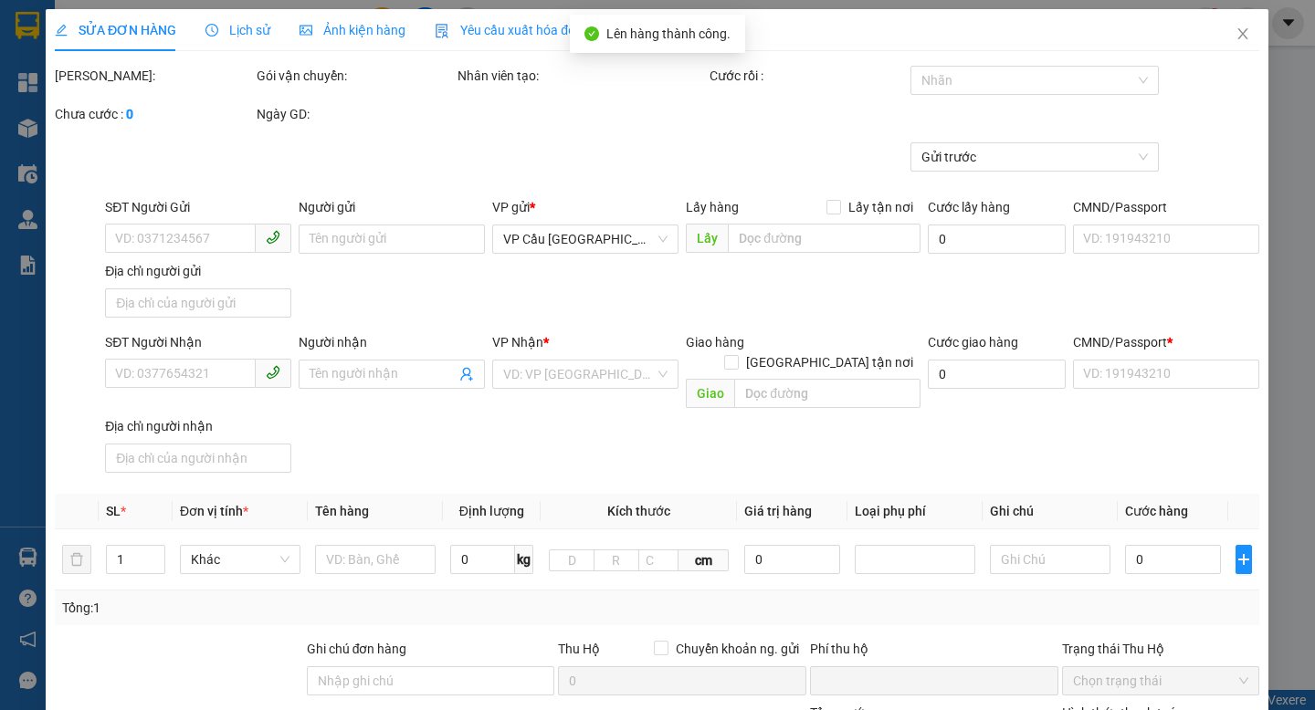
type input "update!!"
type input "0"
type input "52.000"
type input "70"
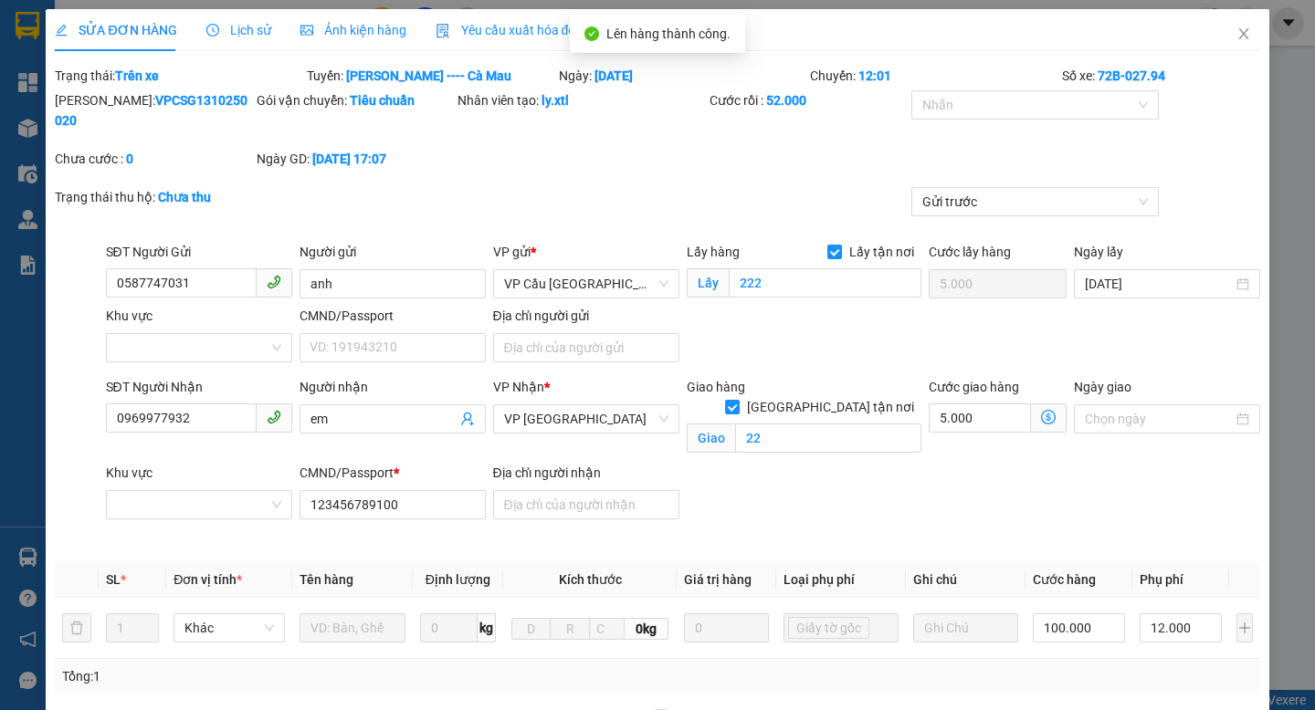
click at [499, 36] on span "Yêu cầu xuất hóa đơn điện tử" at bounding box center [532, 30] width 193 height 15
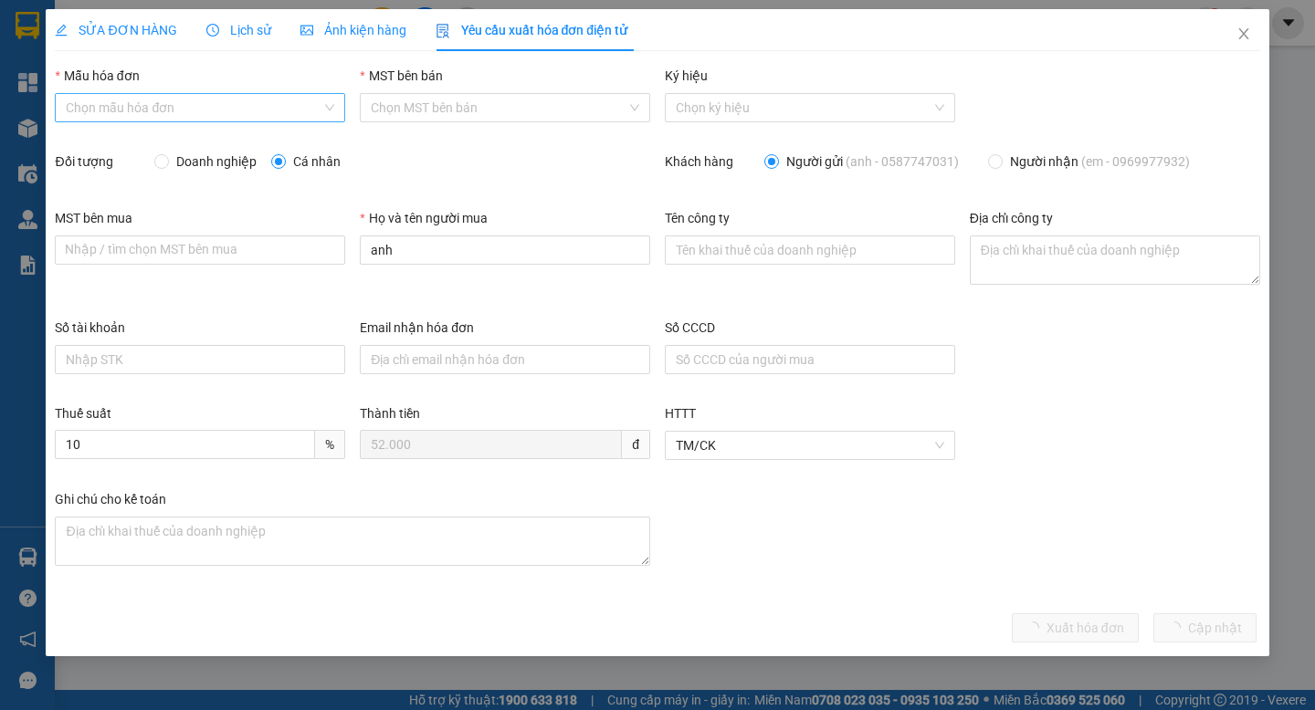
click at [220, 105] on input "Mẫu hóa đơn" at bounding box center [194, 107] width 256 height 27
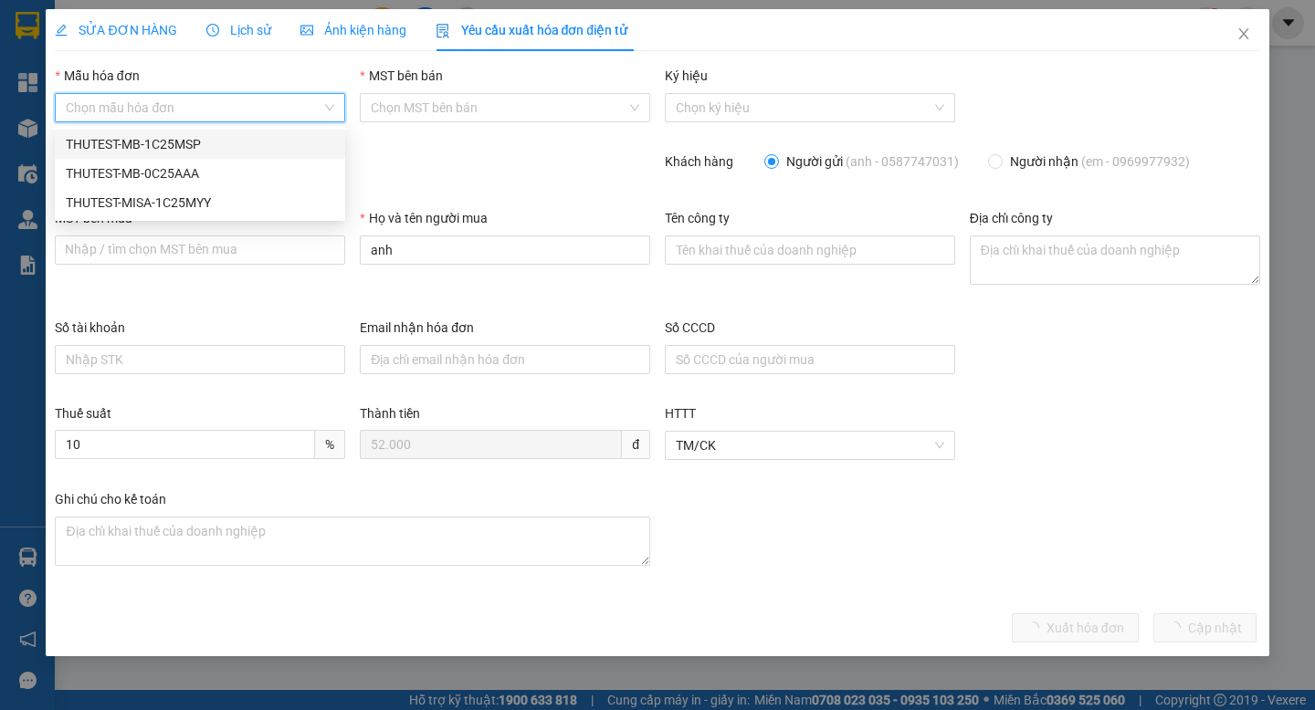
click at [223, 141] on div "THUTEST-MB-1C25MSP" at bounding box center [200, 144] width 268 height 20
type input "12354567850"
type input "Khách lẻ"
type input "Công ty CP DM"
type textarea "[STREET_ADDRESS]"
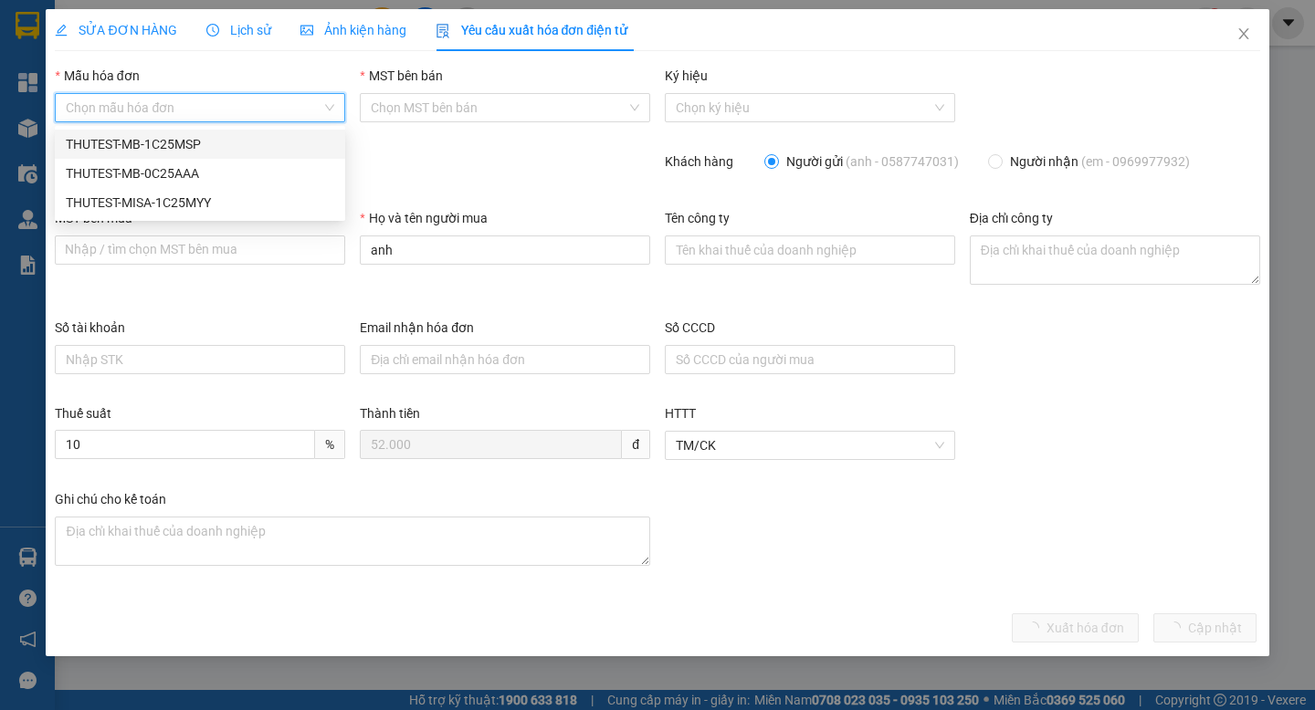
type input "99999999999"
type input "[EMAIL_ADDRESS][DOMAIN_NAME]"
type input "121212345435"
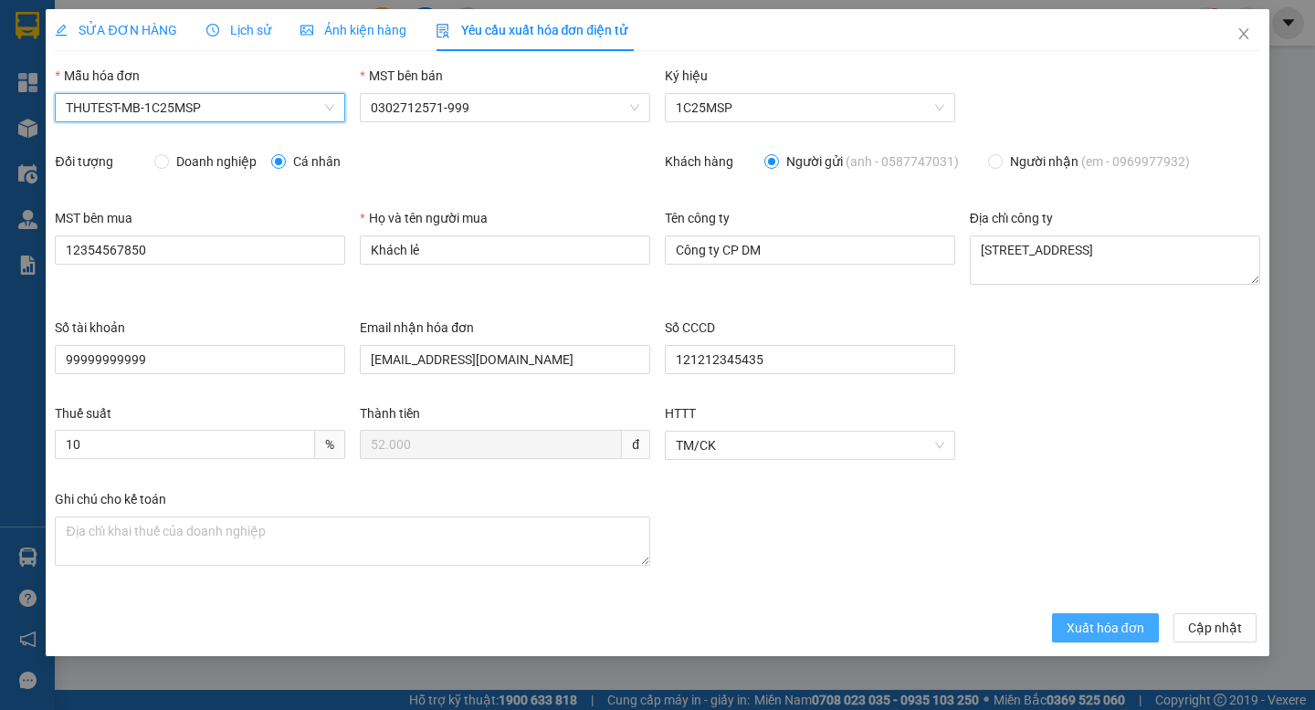
click at [1094, 626] on span "Xuất hóa đơn" at bounding box center [1106, 628] width 78 height 20
